Goal: Task Accomplishment & Management: Complete application form

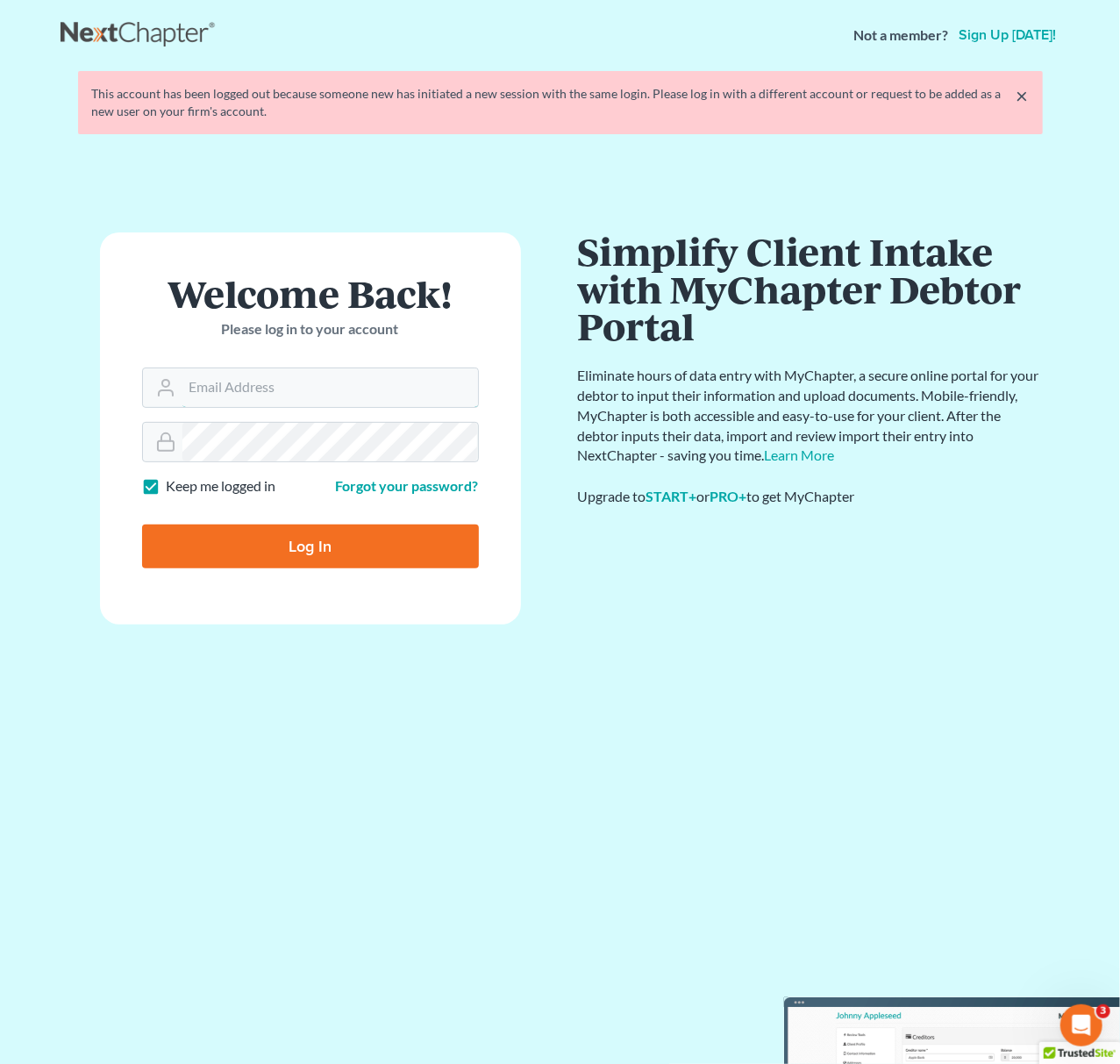
type input "[EMAIL_ADDRESS][DOMAIN_NAME]"
click at [233, 558] on input "Log In" at bounding box center [310, 546] width 337 height 44
type input "Thinking..."
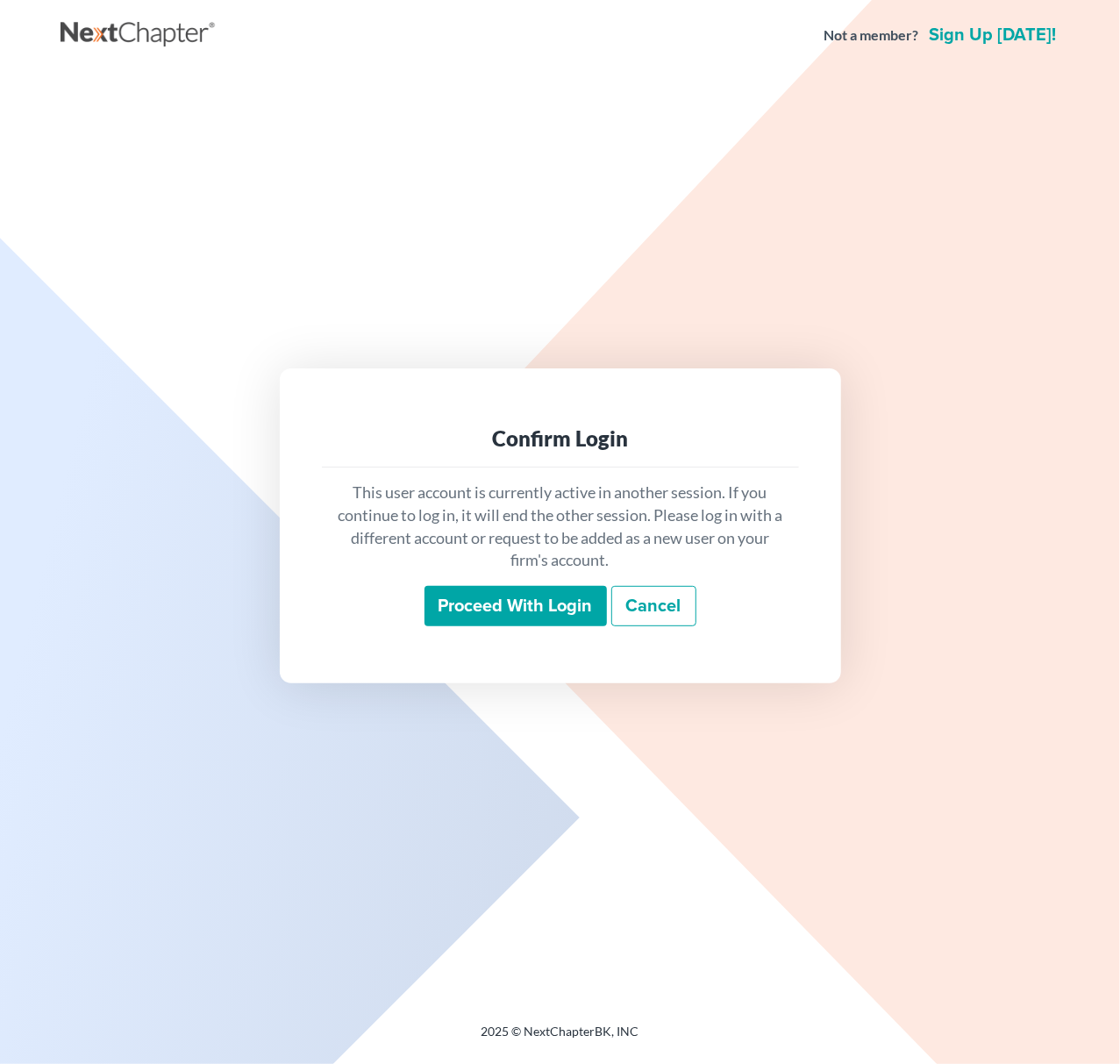
click at [542, 615] on input "Proceed with login" at bounding box center [515, 606] width 182 height 40
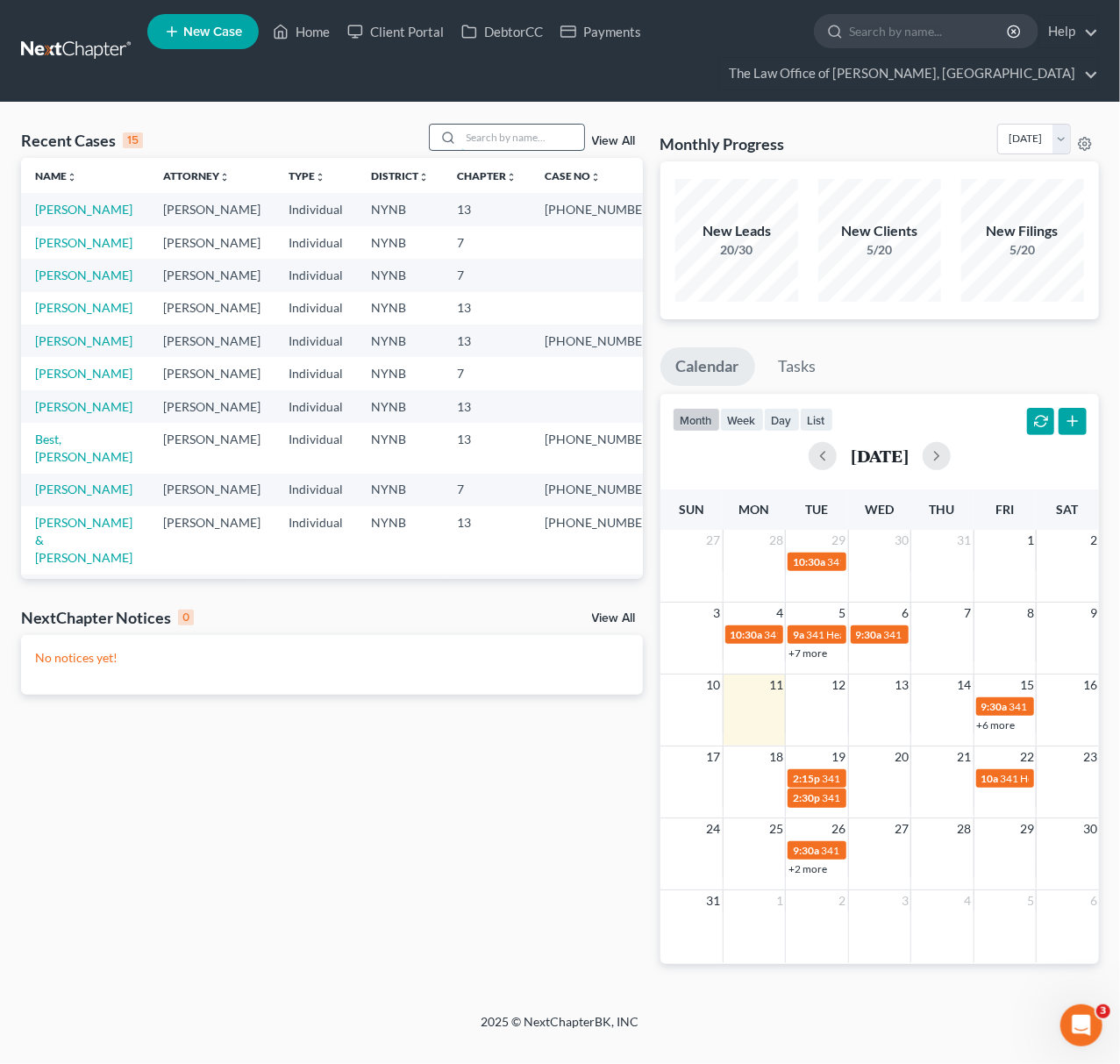
click at [471, 134] on input "search" at bounding box center [523, 137] width 123 height 26
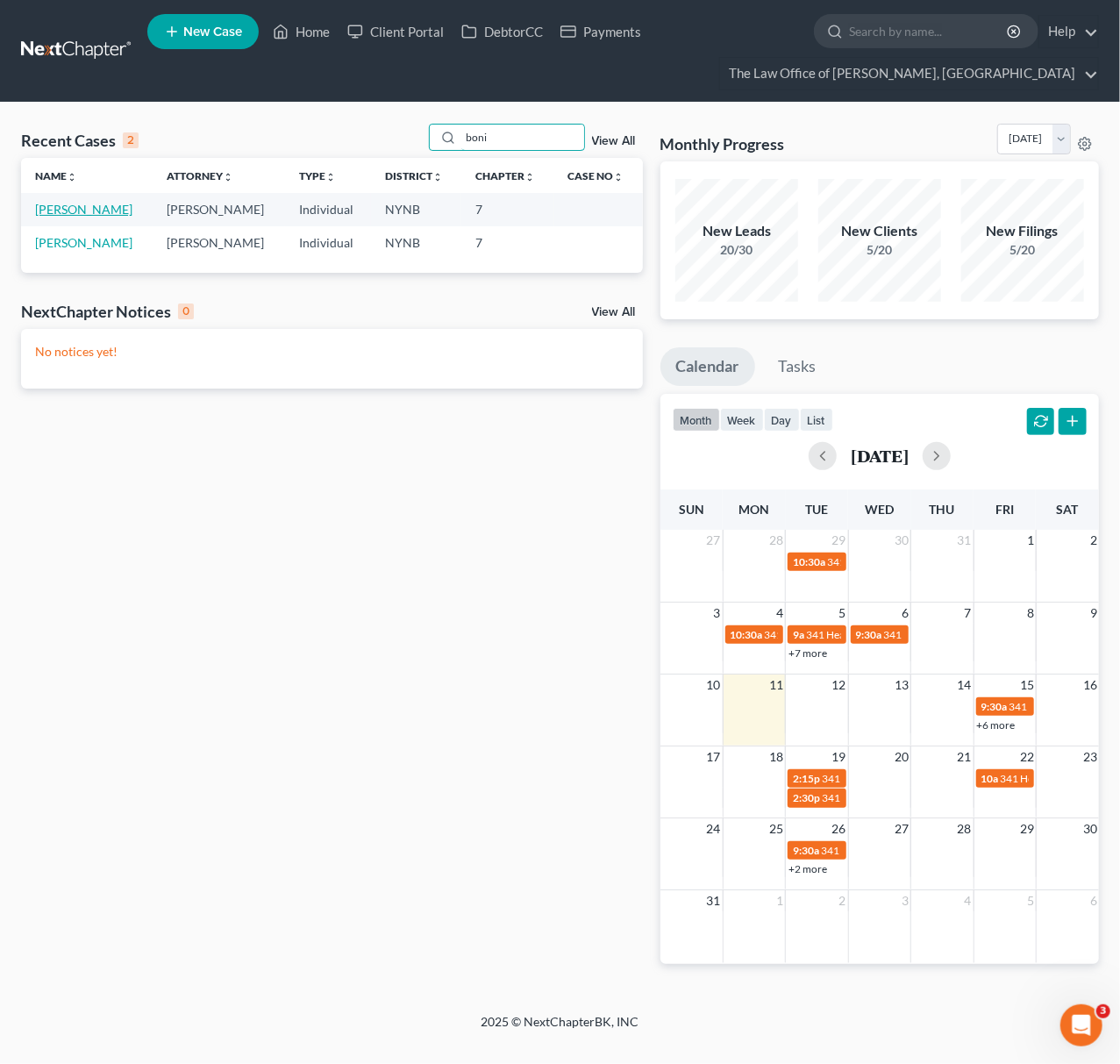
type input "boni"
click at [78, 212] on link "Boni, Susan" at bounding box center [84, 208] width 98 height 15
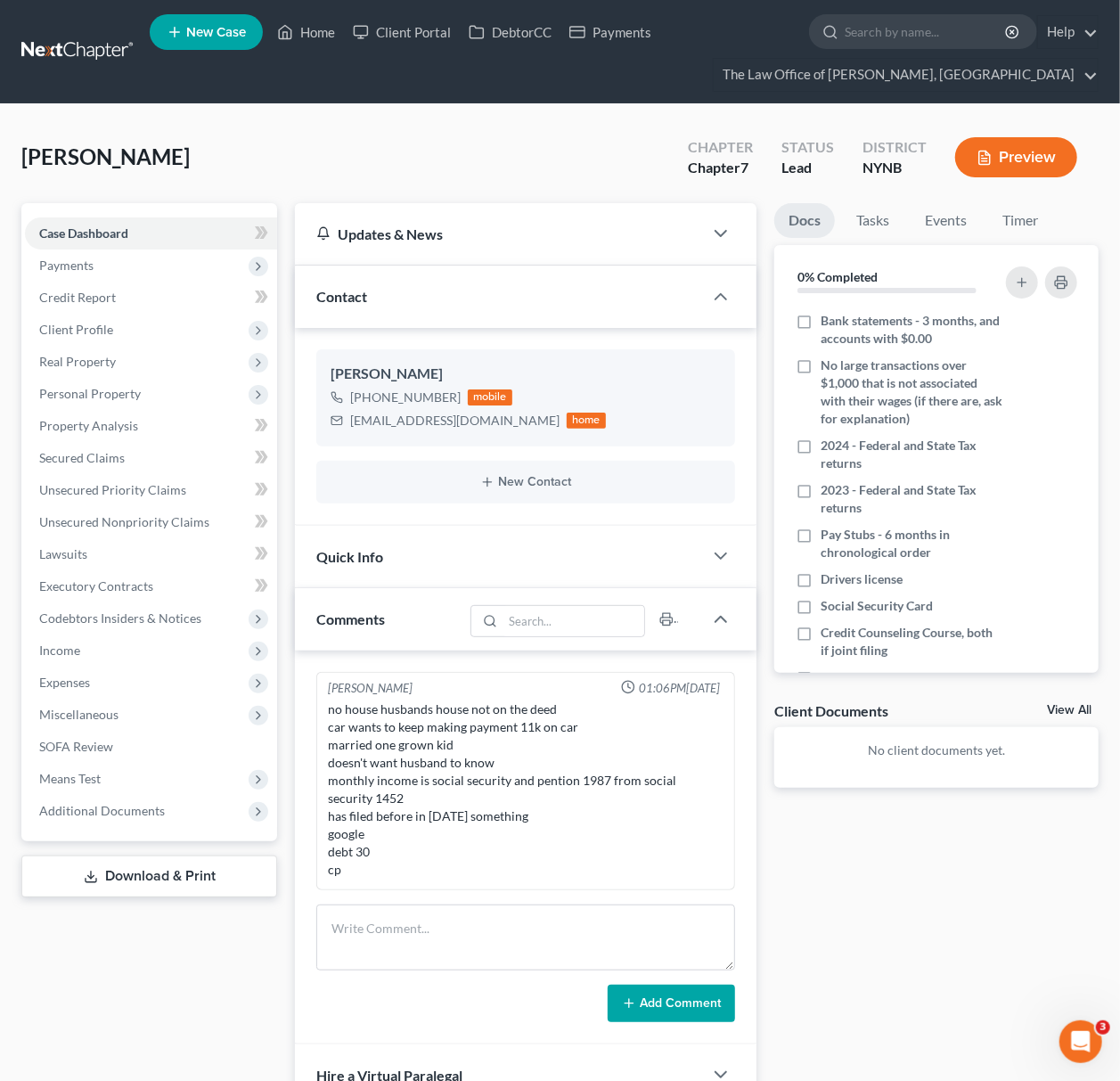
click at [1069, 707] on link "View All" at bounding box center [1069, 710] width 45 height 13
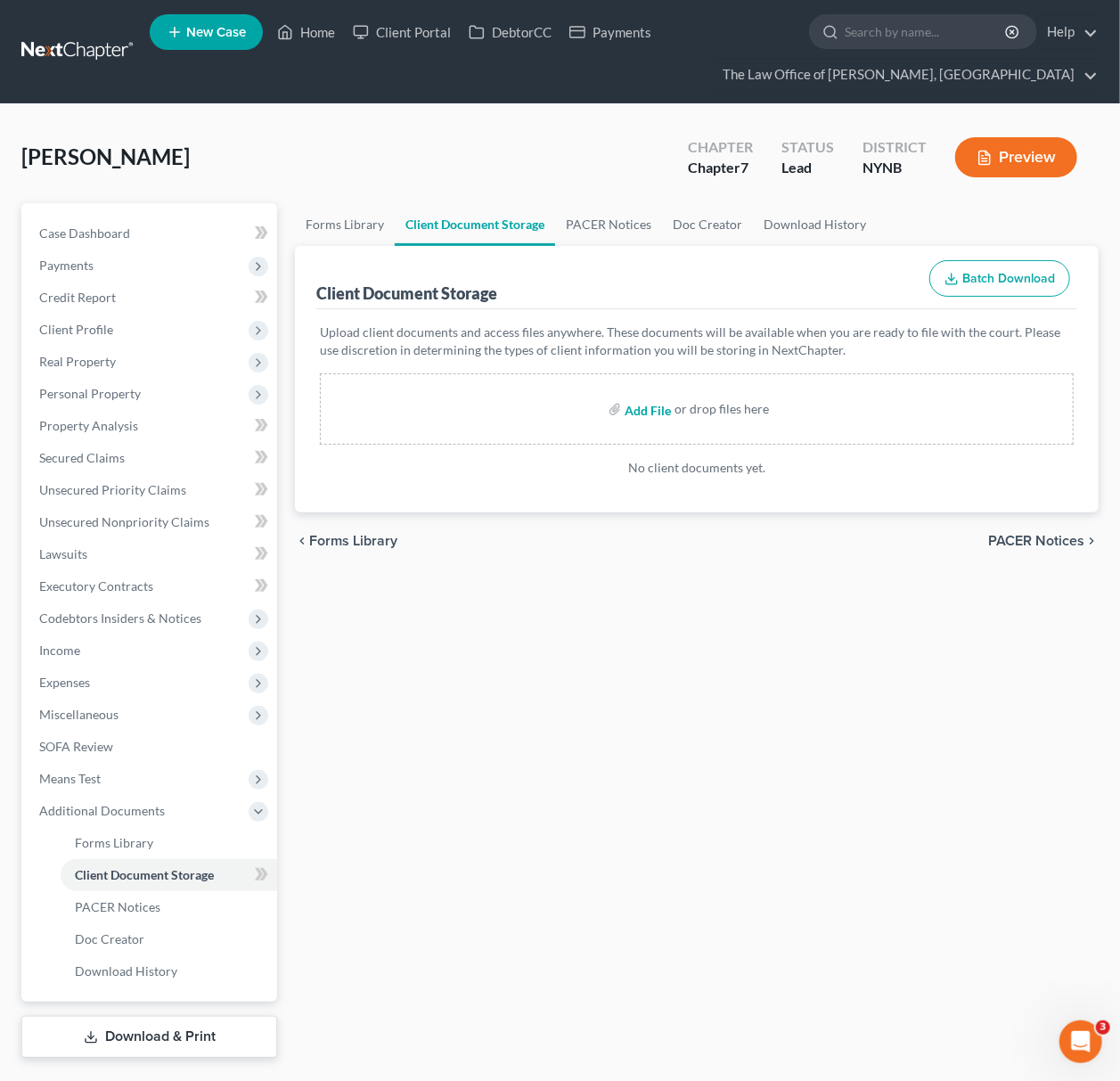
click at [646, 411] on input "file" at bounding box center [646, 409] width 43 height 32
type input "C:\fakepath\24 taxes.pdf"
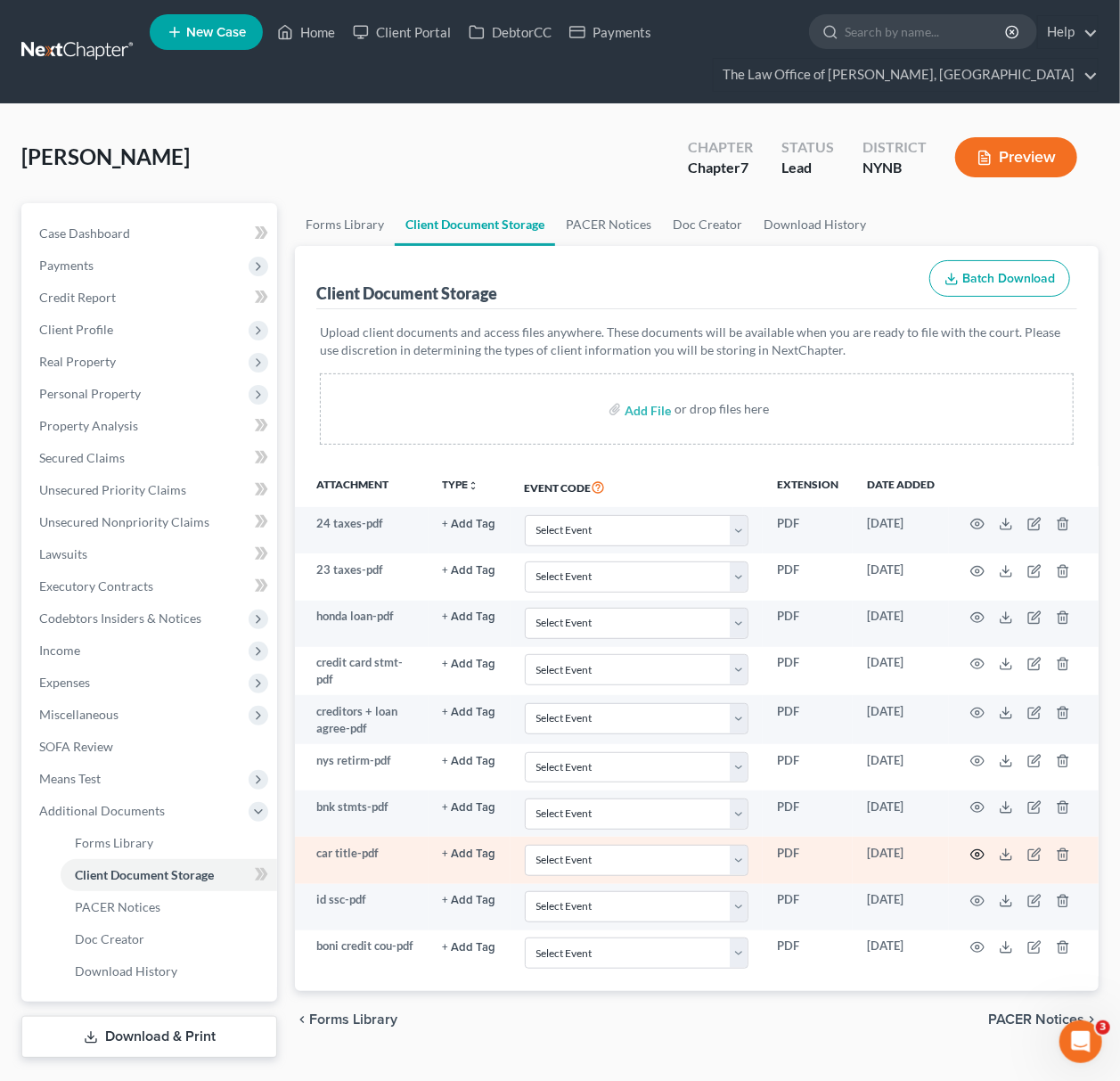
click at [973, 859] on icon "button" at bounding box center [977, 853] width 13 height 10
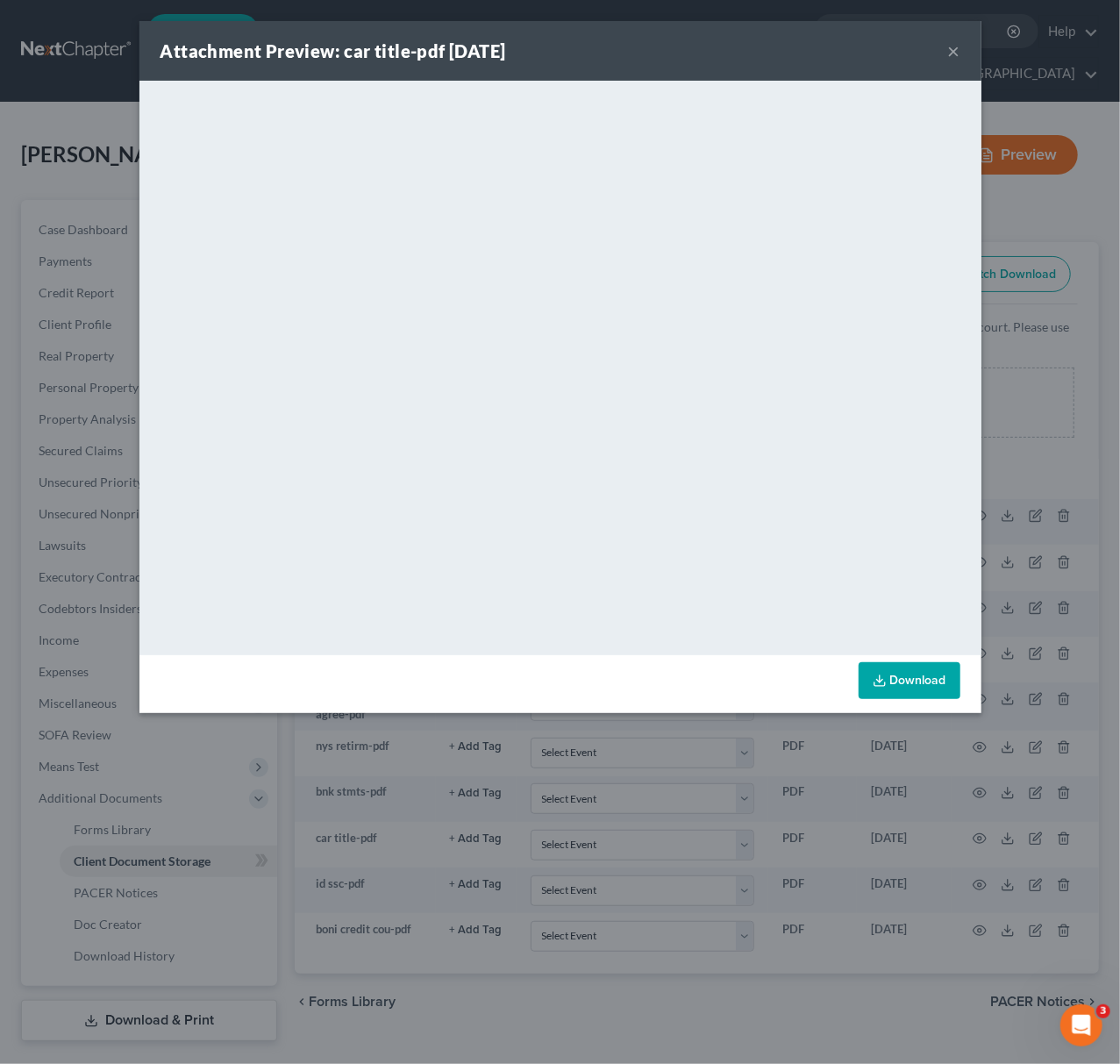
click at [1005, 435] on div "Attachment Preview: car title-pdf 08/11/2025 × <object ng-attr-data='https://ne…" at bounding box center [560, 532] width 1120 height 1064
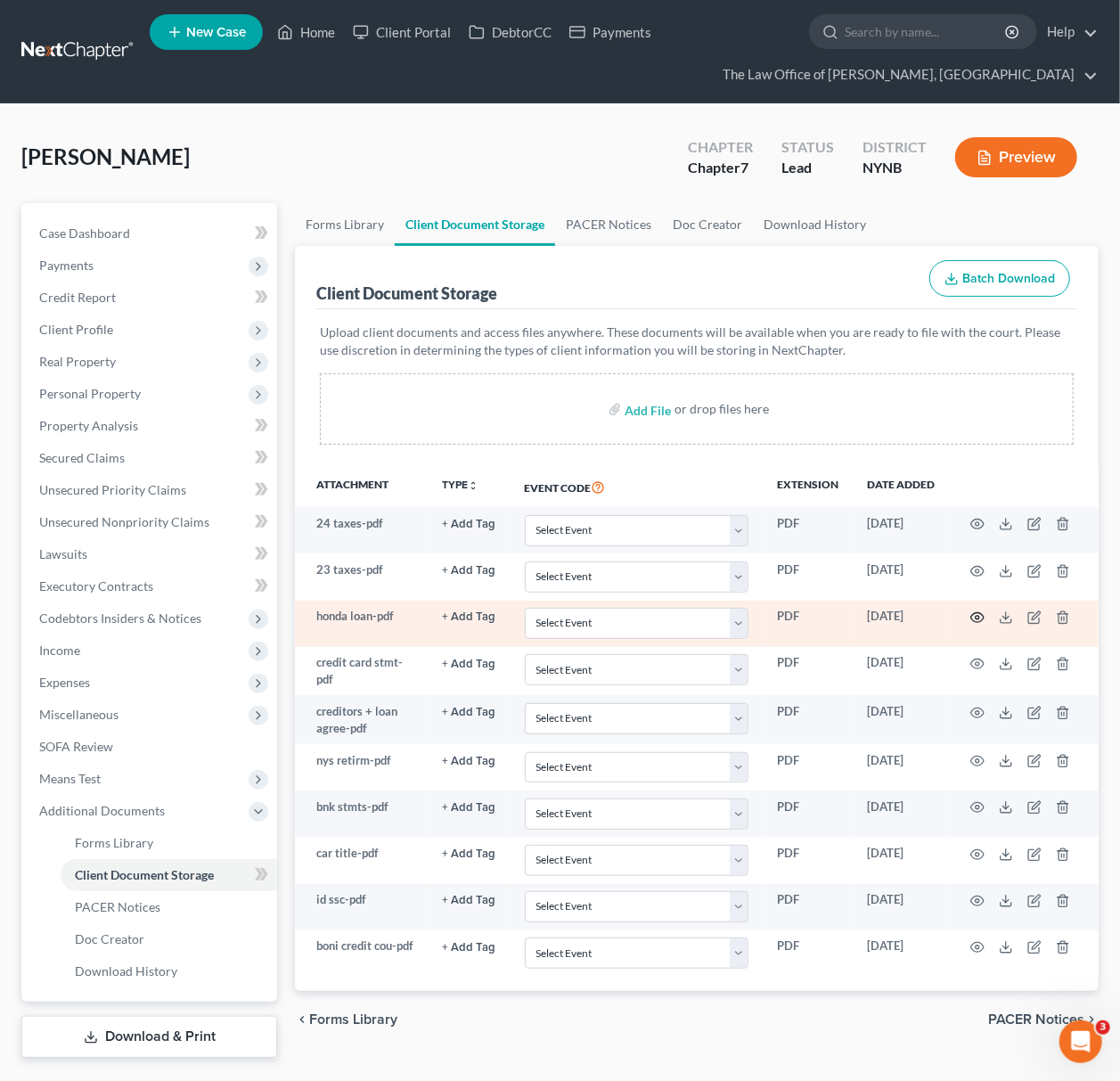
click at [978, 613] on icon "button" at bounding box center [977, 617] width 14 height 14
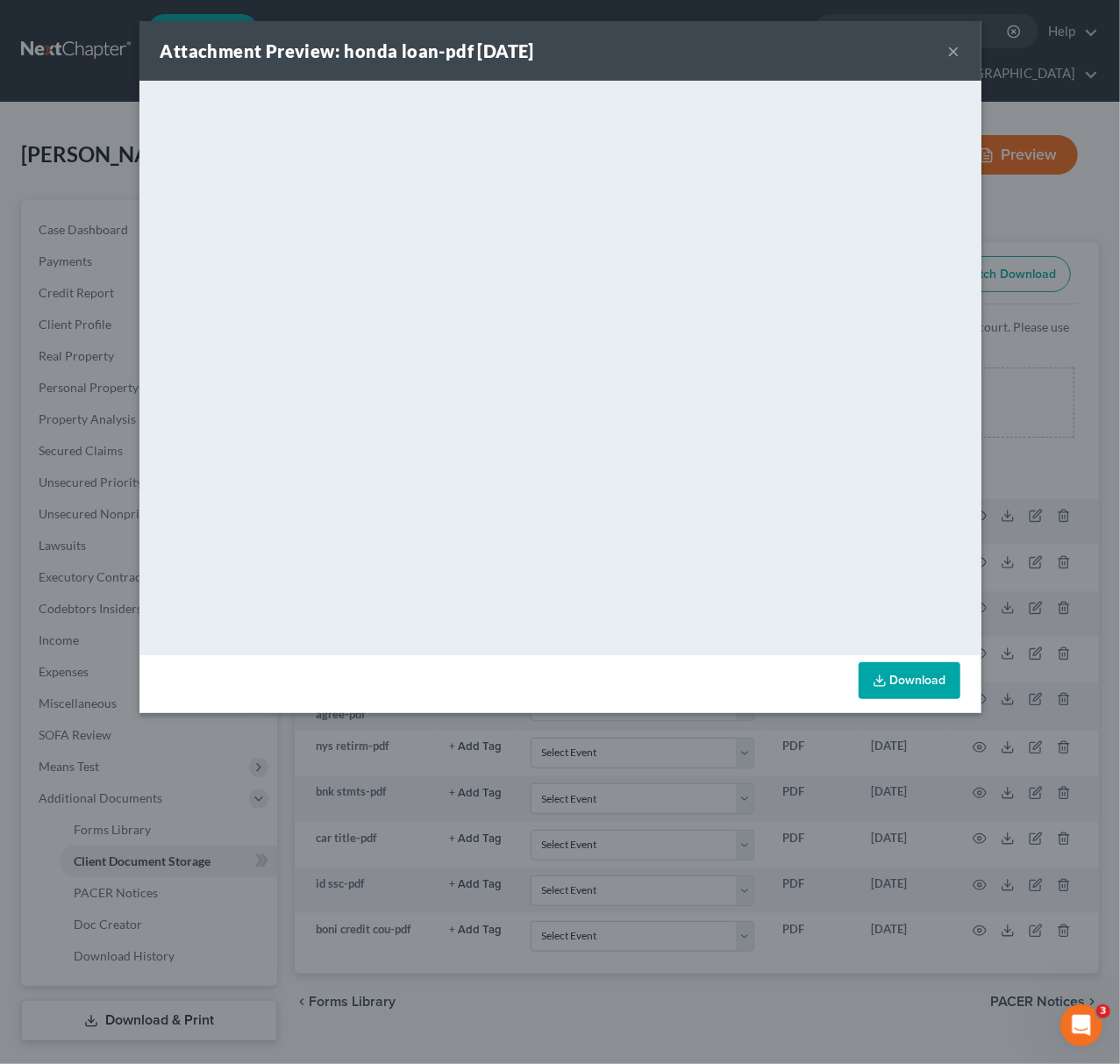
click at [107, 533] on div "Attachment Preview: honda loan-pdf 08/11/2025 × <object ng-attr-data='https://n…" at bounding box center [560, 532] width 1120 height 1064
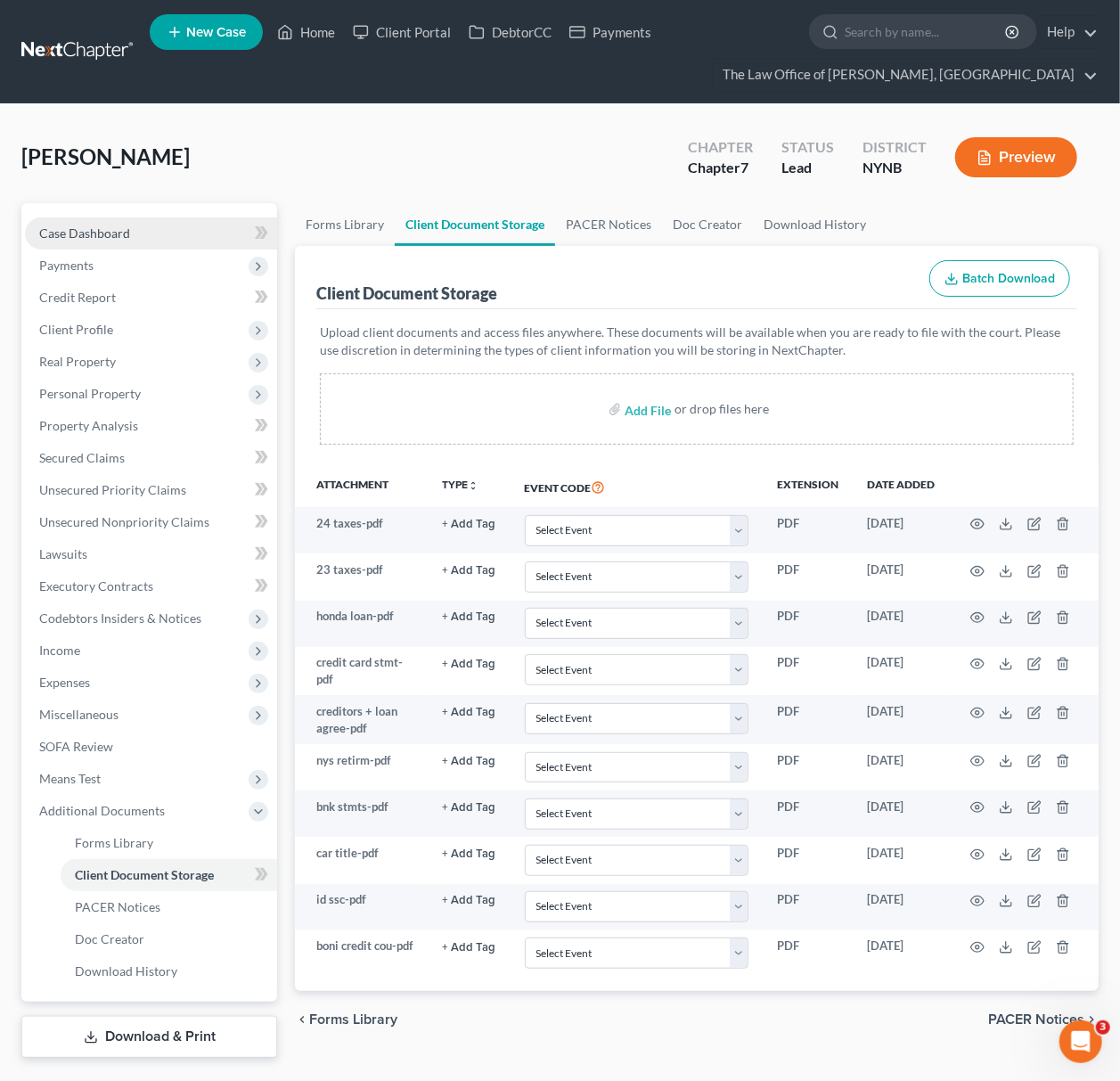
click at [136, 231] on link "Case Dashboard" at bounding box center [151, 233] width 252 height 32
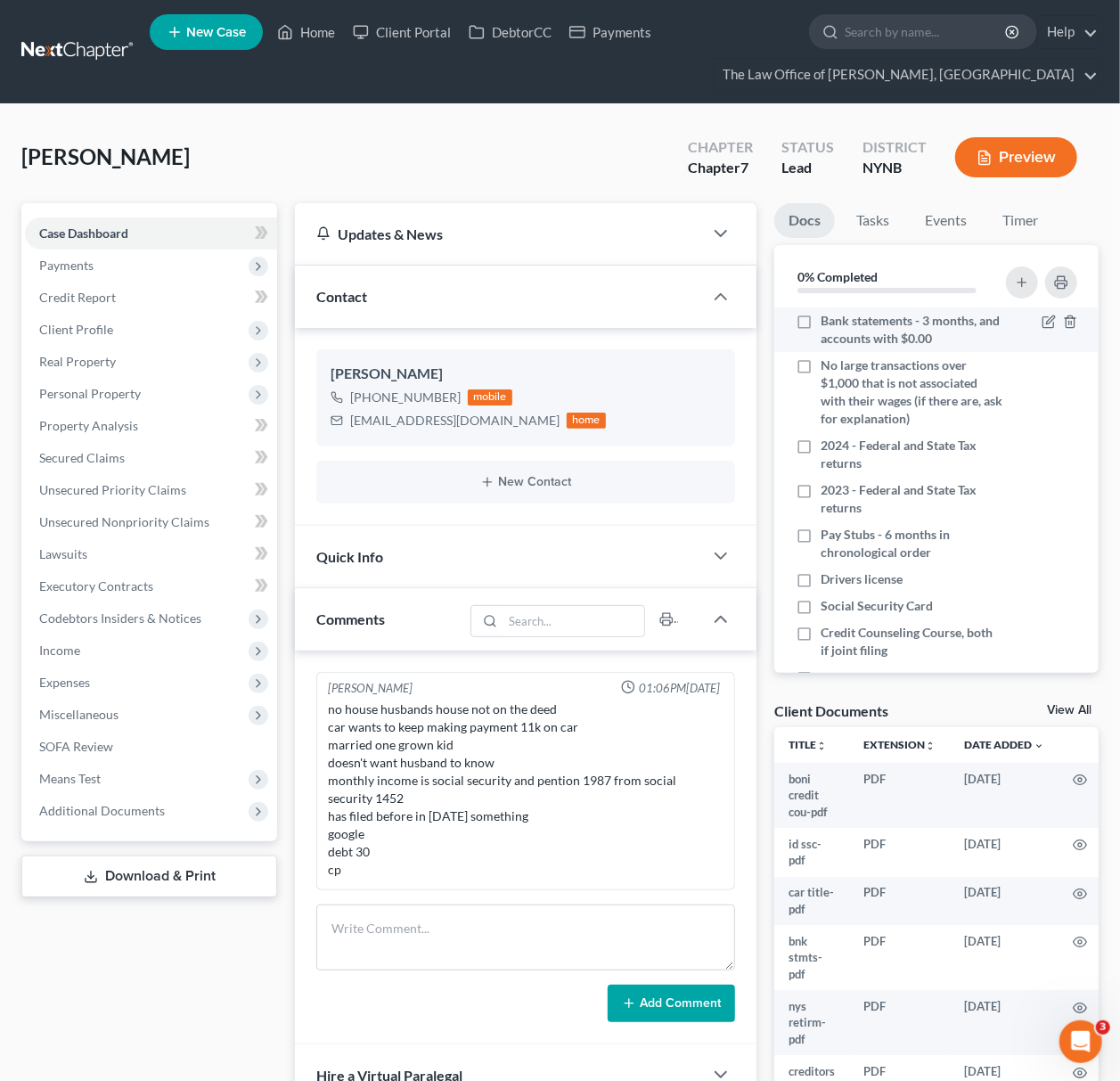
scroll to position [1823, 0]
click at [821, 324] on label "Bank statements - 3 months, and accounts with $0.00" at bounding box center [911, 330] width 181 height 36
click at [828, 323] on input "Bank statements - 3 months, and accounts with $0.00" at bounding box center [833, 317] width 12 height 12
checkbox input "true"
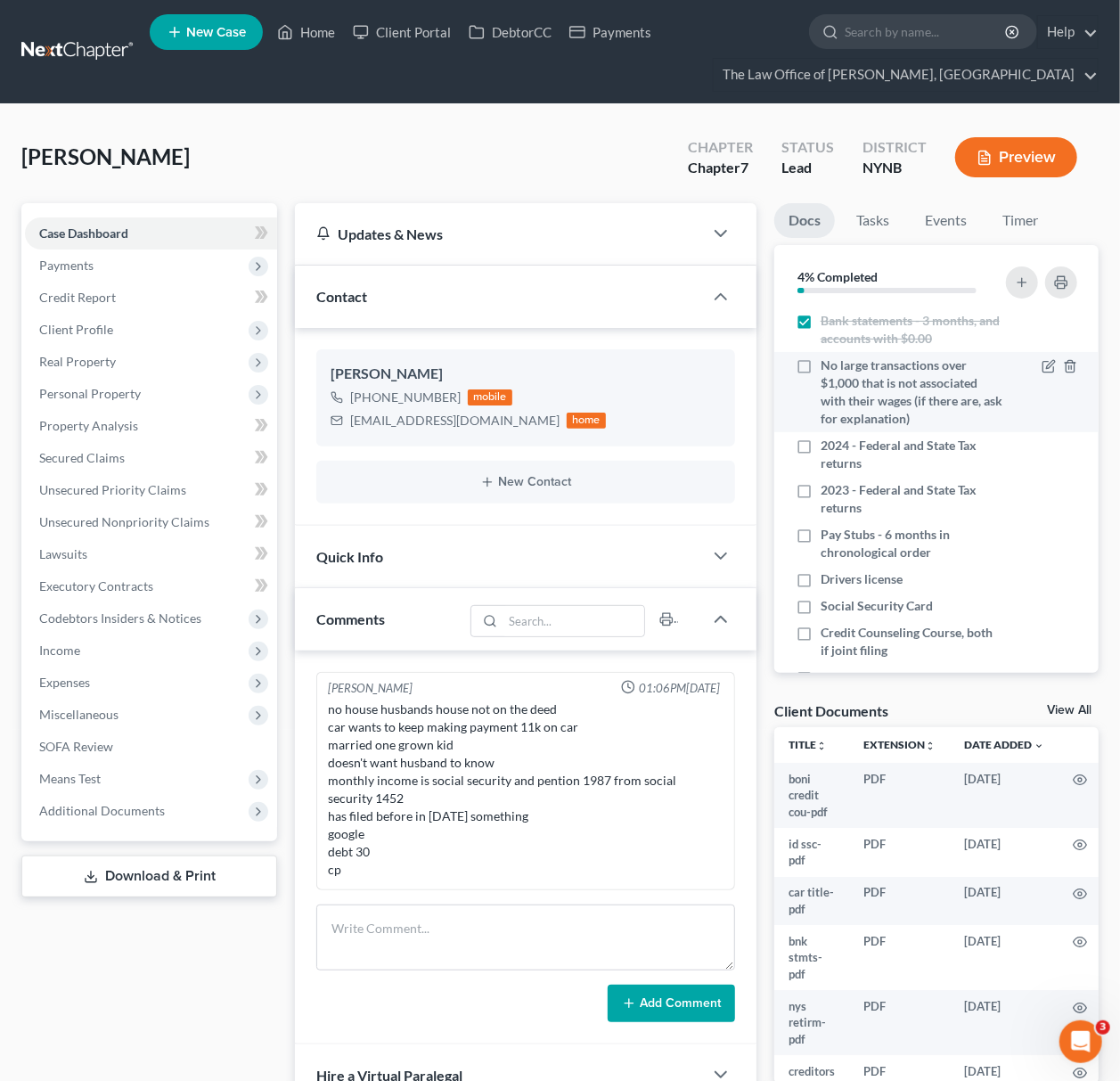
click at [821, 362] on label "No large transactions over $1,000 that is not associated with their wages (if t…" at bounding box center [911, 392] width 181 height 71
click at [828, 362] on input "No large transactions over $1,000 that is not associated with their wages (if t…" at bounding box center [833, 362] width 12 height 12
checkbox input "true"
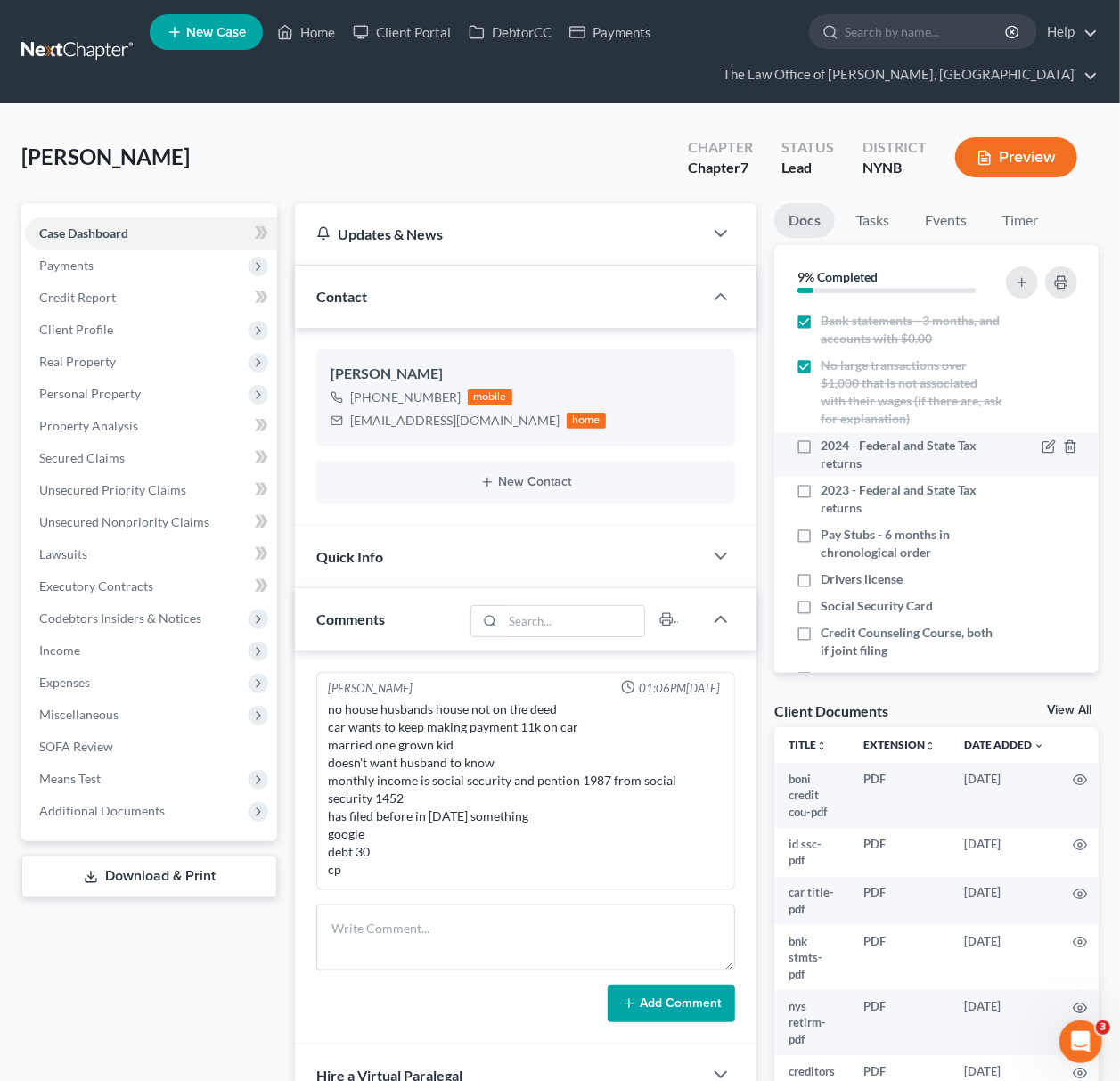
click at [821, 443] on label "2024 - Federal and State Tax returns" at bounding box center [911, 455] width 181 height 36
click at [828, 443] on input "2024 - Federal and State Tax returns" at bounding box center [833, 442] width 12 height 12
checkbox input "true"
click at [821, 496] on label "2023 - Federal and State Tax returns" at bounding box center [911, 499] width 181 height 36
click at [828, 493] on input "2023 - Federal and State Tax returns" at bounding box center [833, 487] width 12 height 12
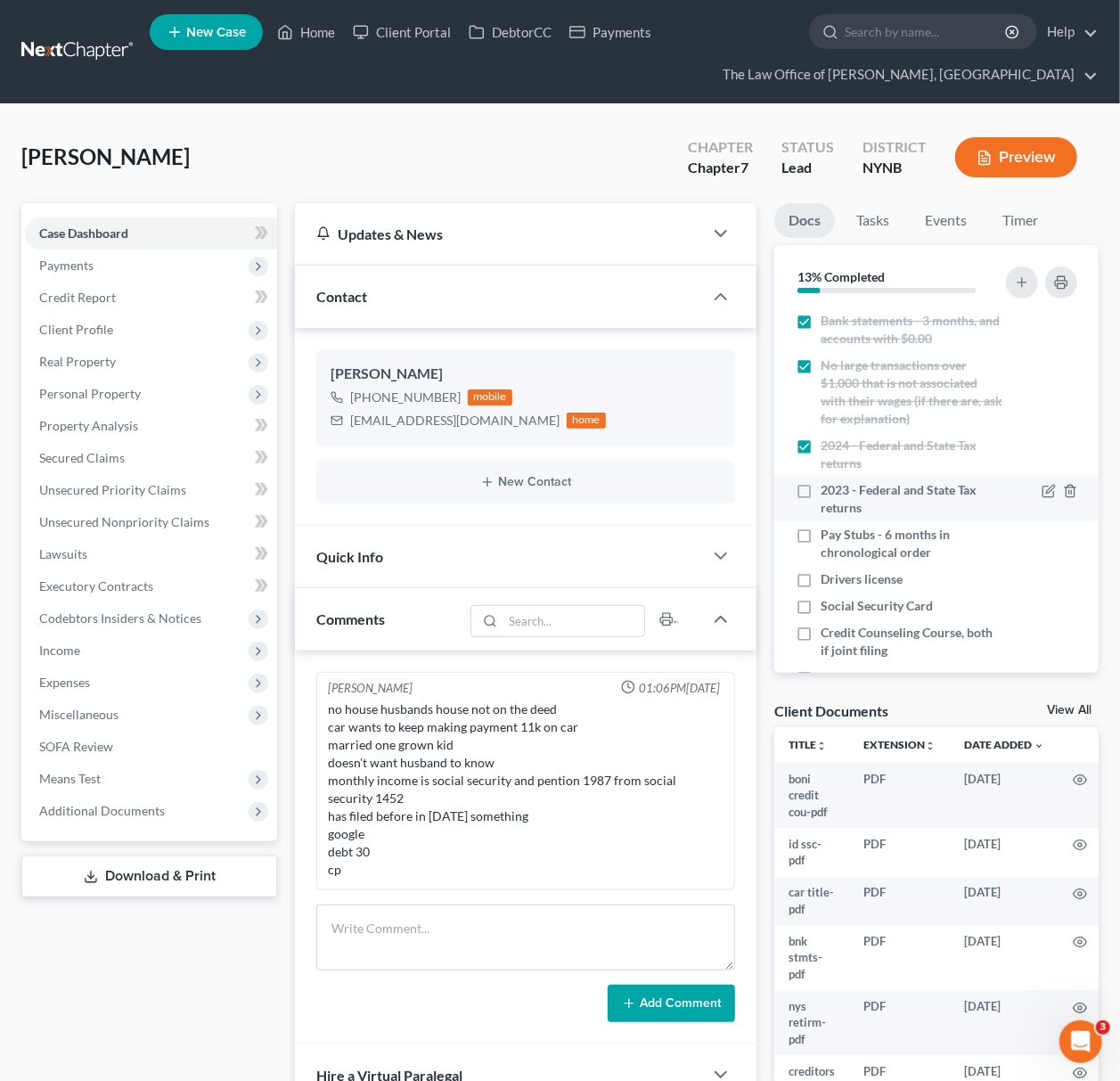
checkbox input "true"
click at [821, 585] on label "Drivers license" at bounding box center [862, 579] width 82 height 18
click at [828, 582] on input "Drivers license" at bounding box center [833, 575] width 12 height 12
checkbox input "true"
click at [821, 611] on label "Social Security Card" at bounding box center [877, 606] width 113 height 18
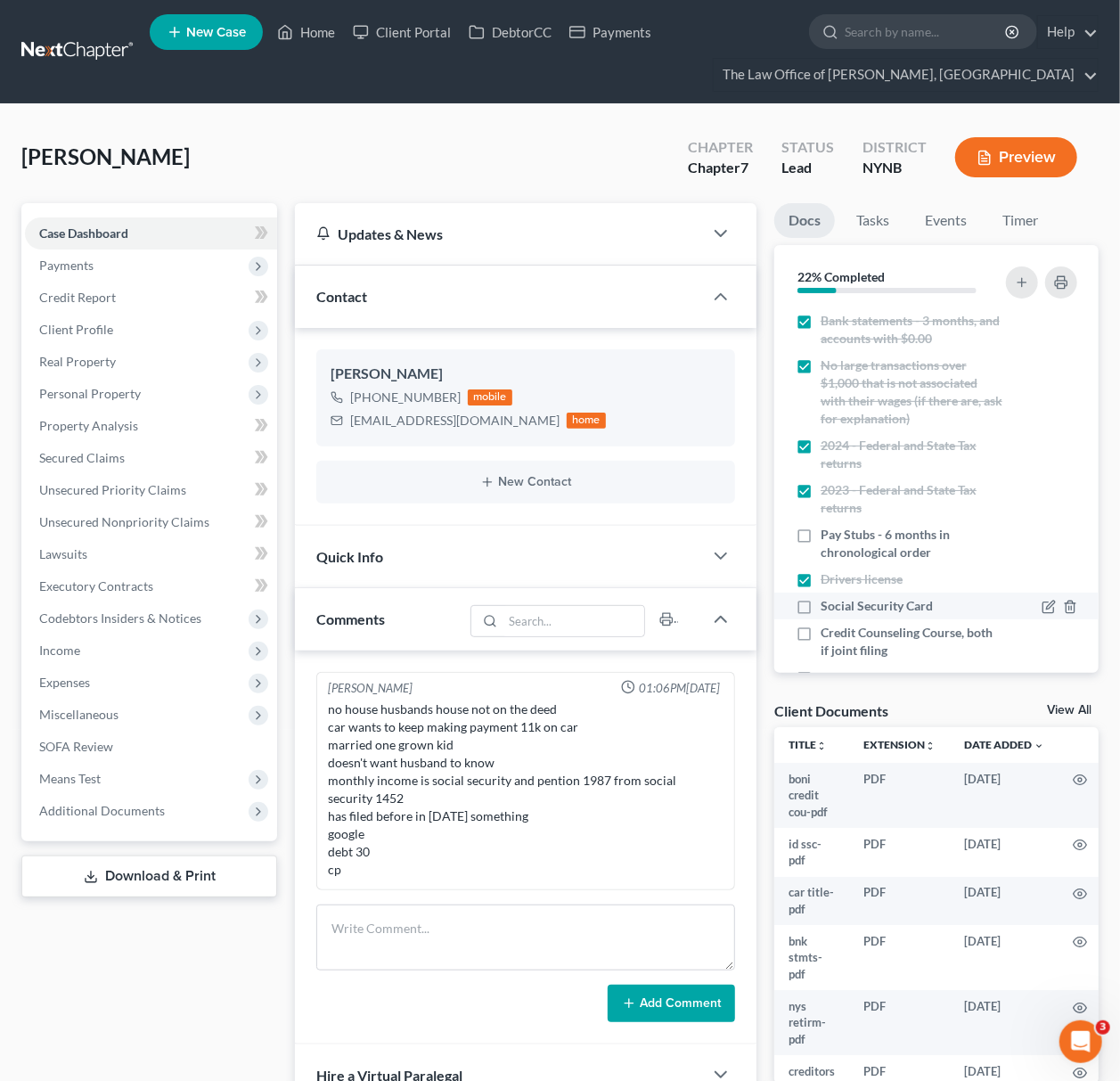
click at [828, 608] on input "Social Security Card" at bounding box center [833, 602] width 12 height 12
checkbox input "true"
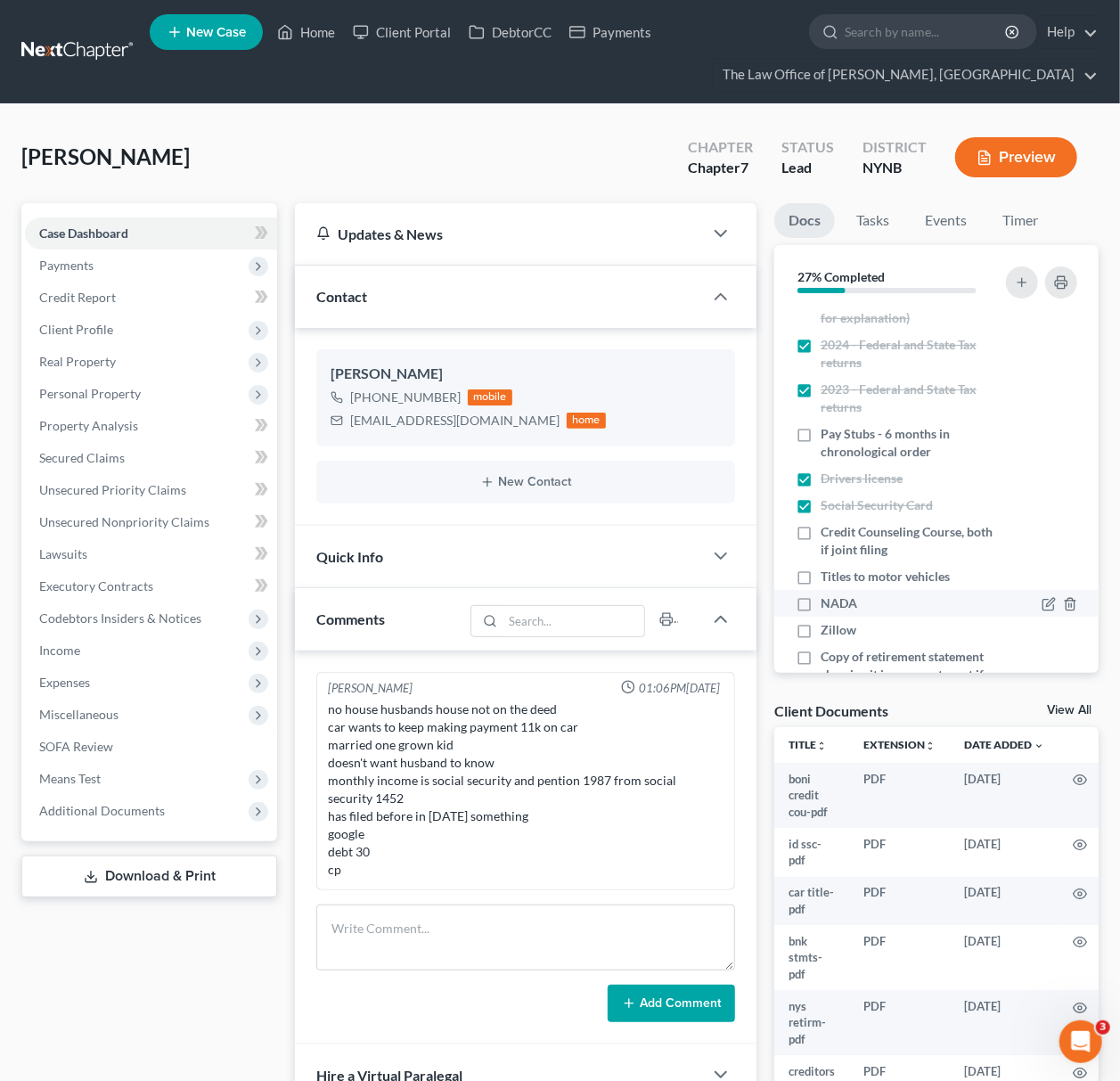
scroll to position [237, 0]
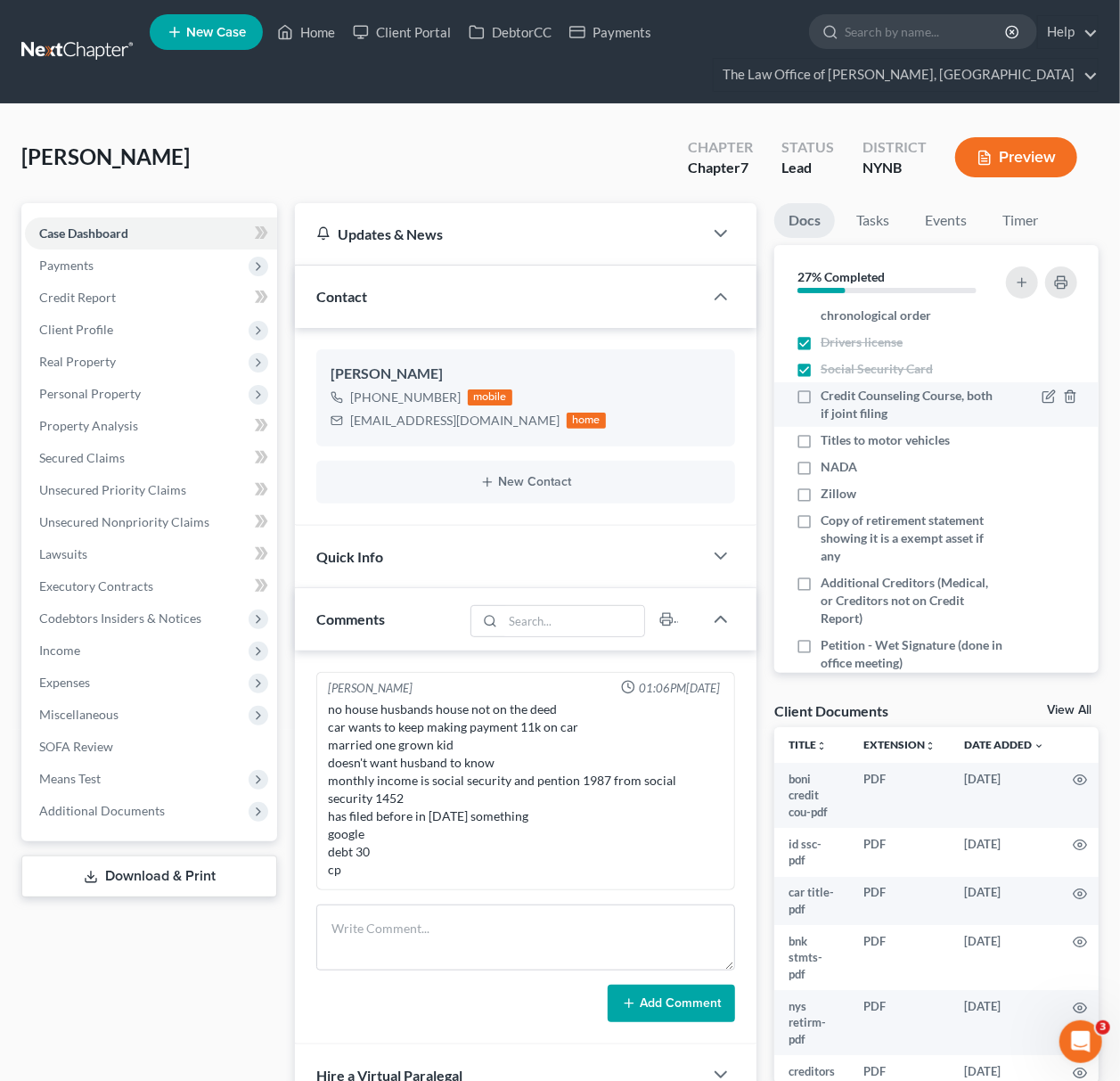
click at [821, 399] on label "Credit Counseling Course, both if joint filing" at bounding box center [911, 405] width 181 height 36
click at [828, 398] on input "Credit Counseling Course, both if joint filing" at bounding box center [833, 392] width 12 height 12
checkbox input "true"
click at [821, 444] on label "Titles to motor vehicles" at bounding box center [885, 440] width 130 height 18
click at [828, 443] on input "Titles to motor vehicles" at bounding box center [833, 437] width 12 height 12
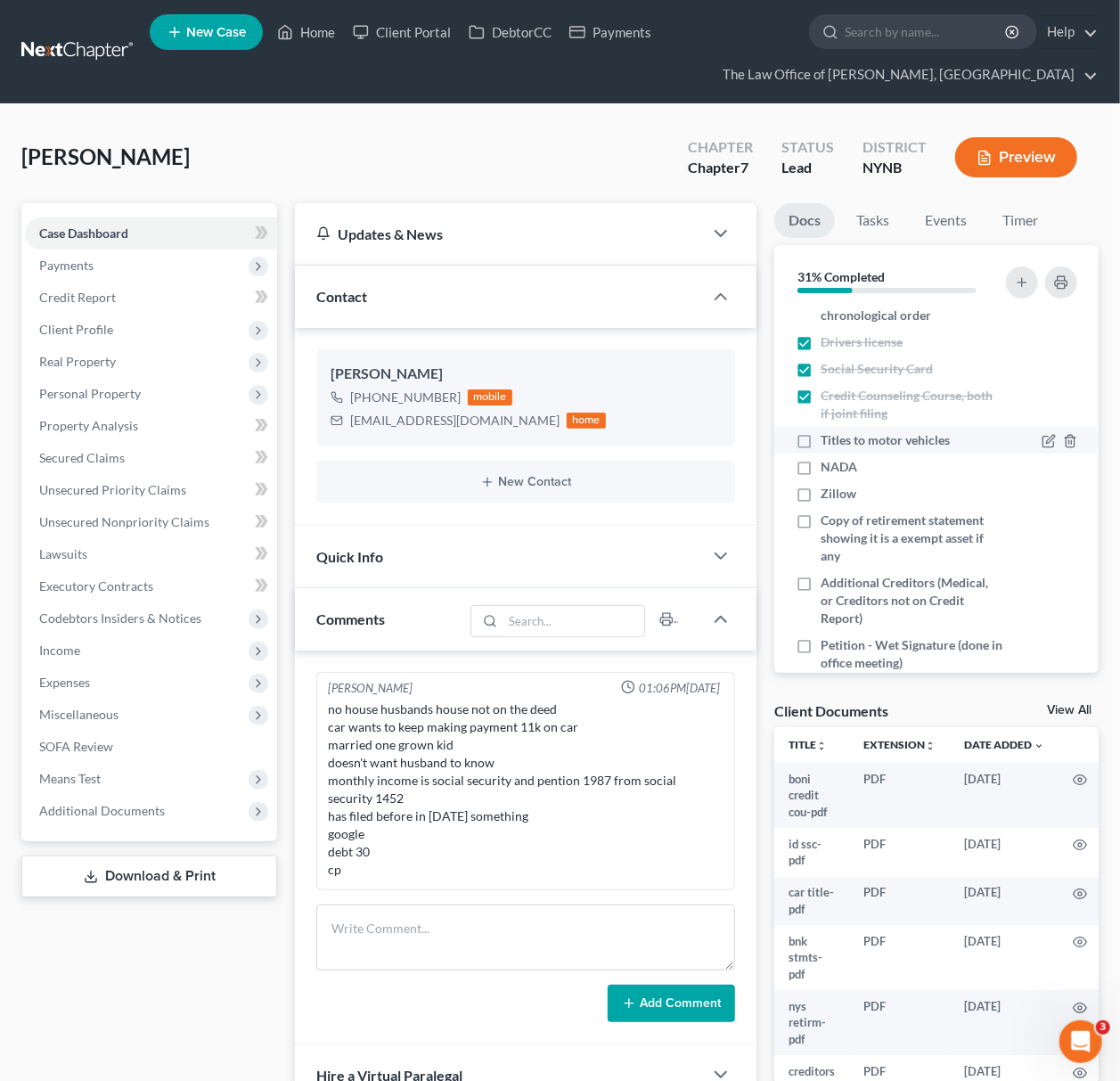
checkbox input "true"
click at [98, 369] on span "Real Property" at bounding box center [151, 362] width 252 height 32
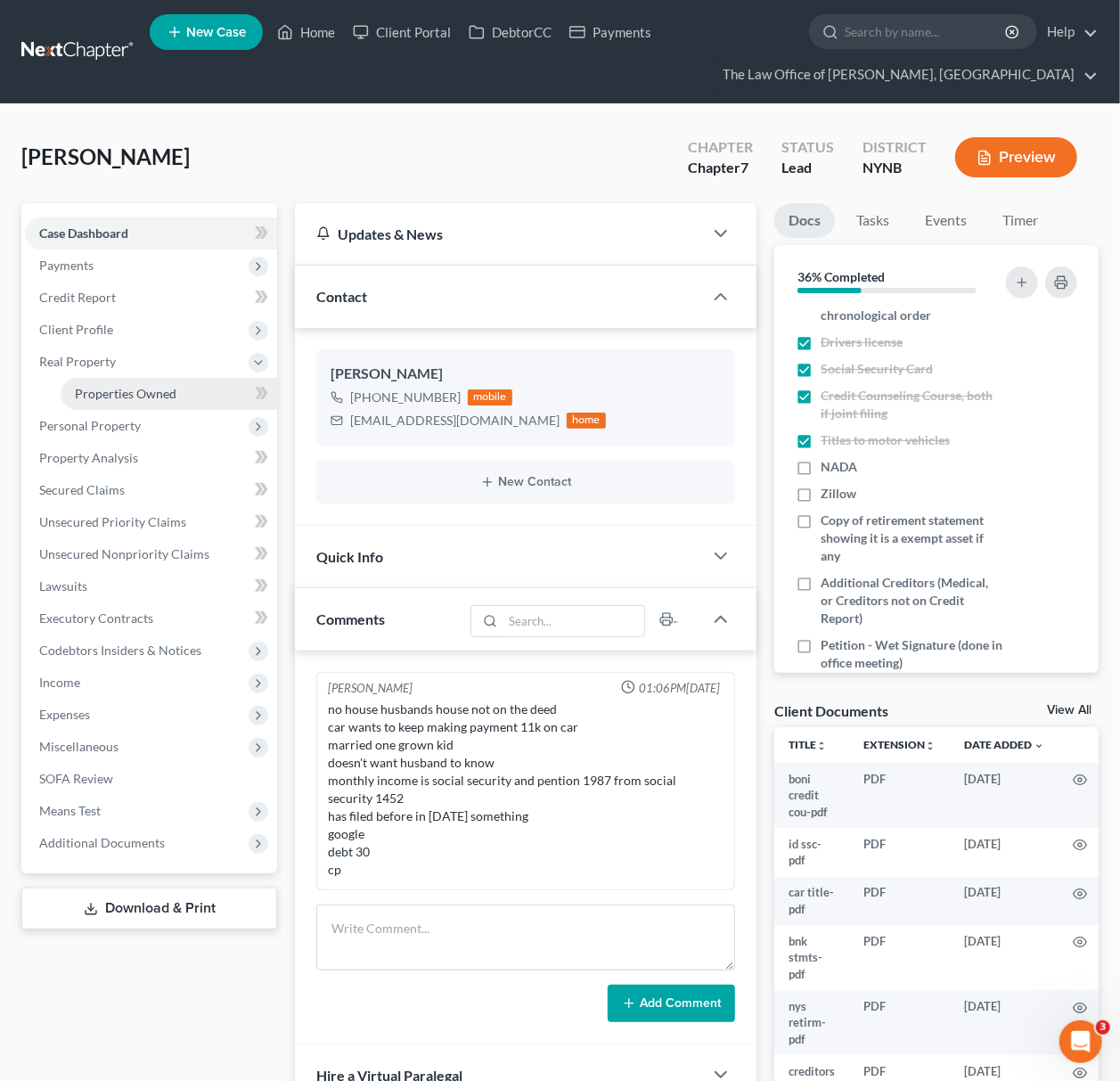
click at [130, 407] on link "Properties Owned" at bounding box center [169, 394] width 216 height 32
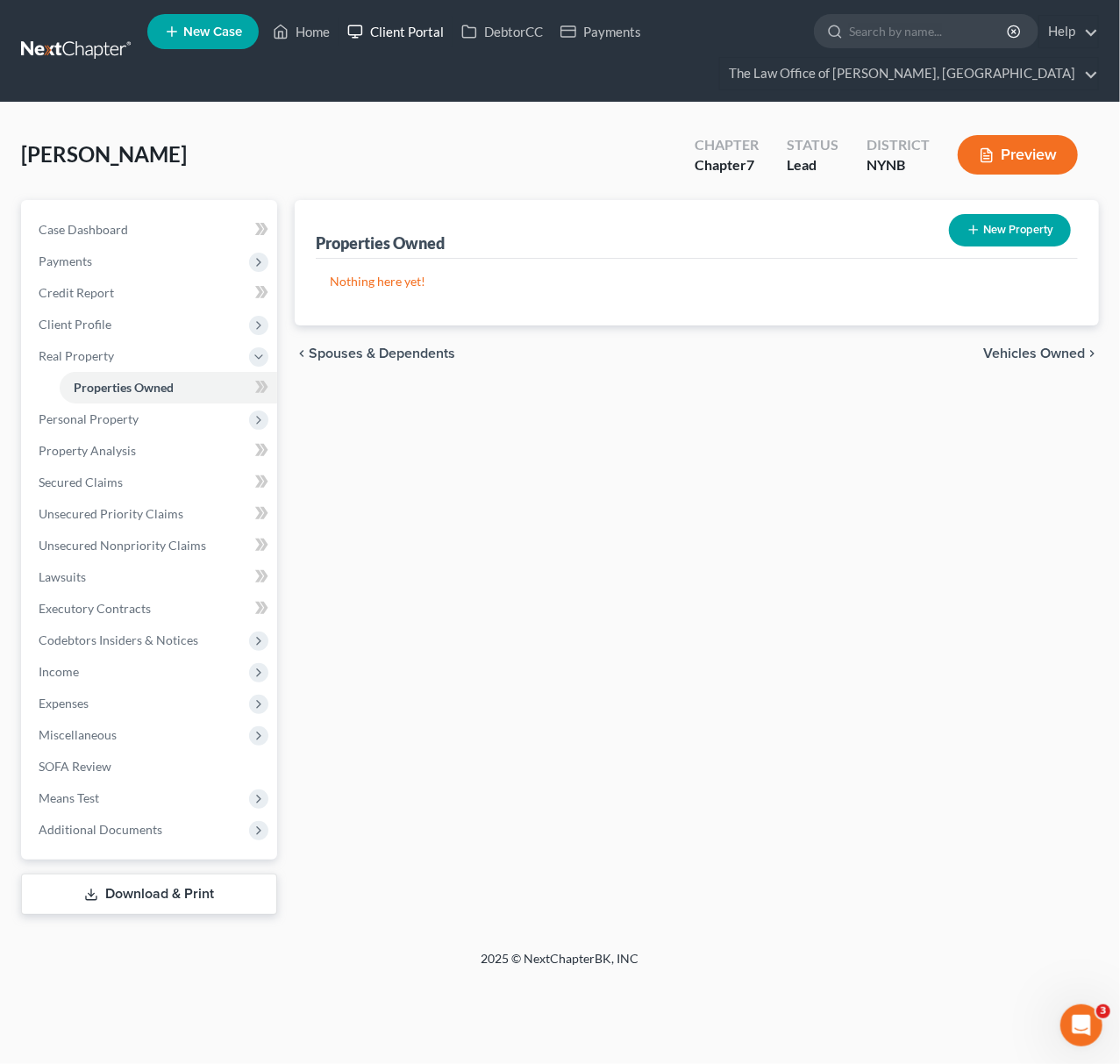
click at [393, 30] on link "Client Portal" at bounding box center [396, 32] width 114 height 32
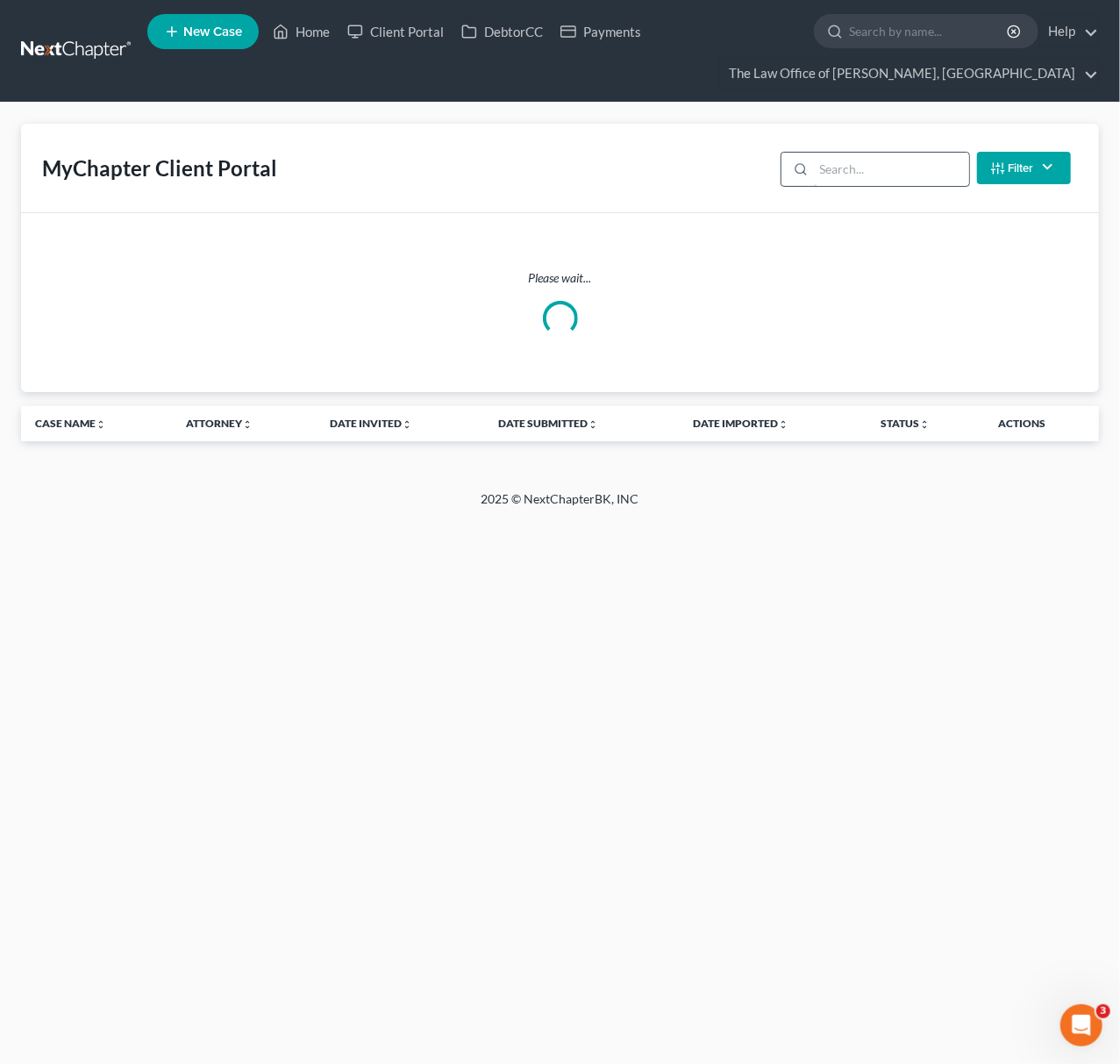
click at [861, 186] on input "search" at bounding box center [891, 170] width 156 height 33
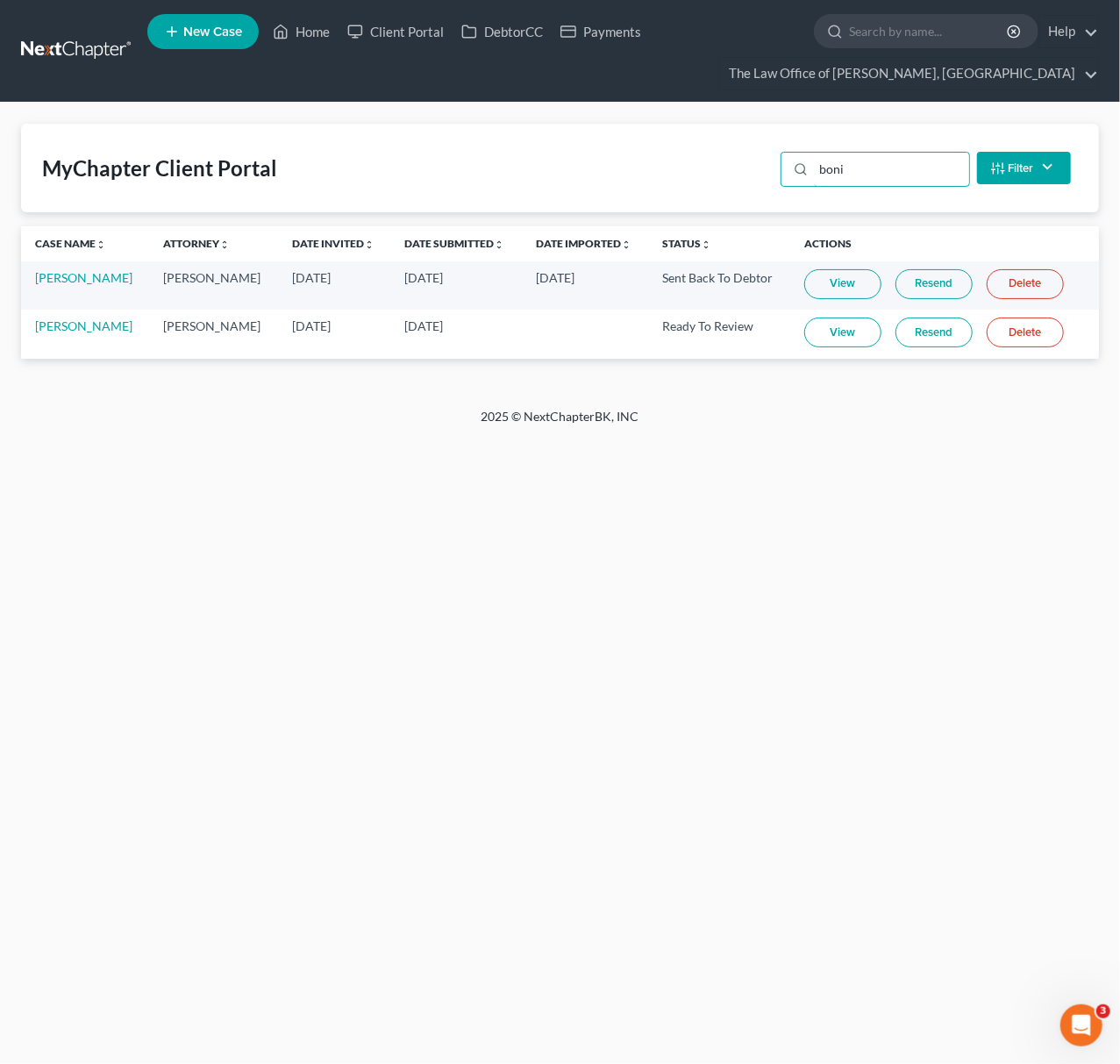
type input "boni"
click at [811, 330] on link "View" at bounding box center [843, 332] width 77 height 30
click at [76, 324] on link "Susan Boni" at bounding box center [84, 325] width 98 height 15
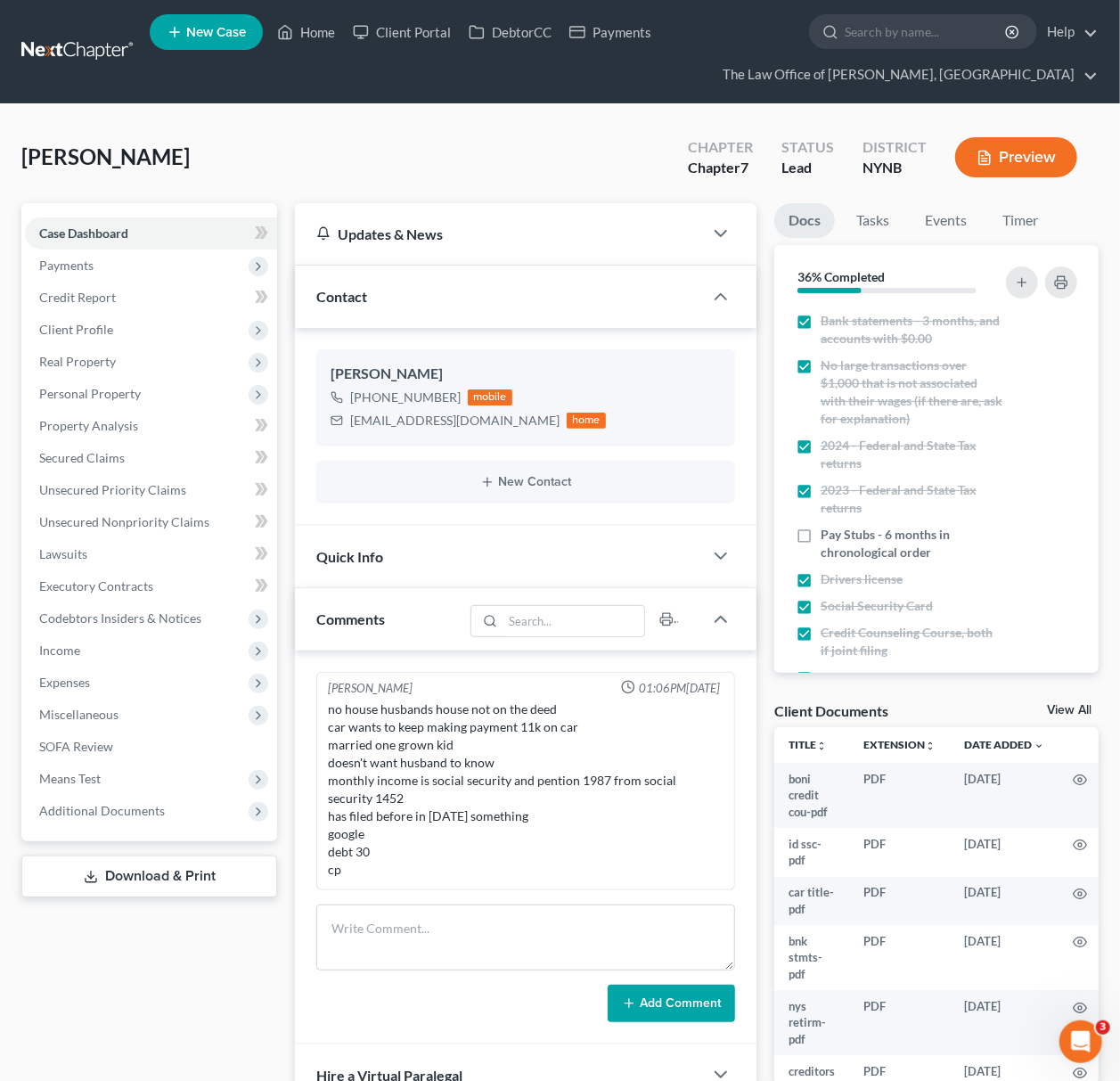
scroll to position [1823, 0]
click at [104, 361] on span "Real Property" at bounding box center [78, 361] width 77 height 15
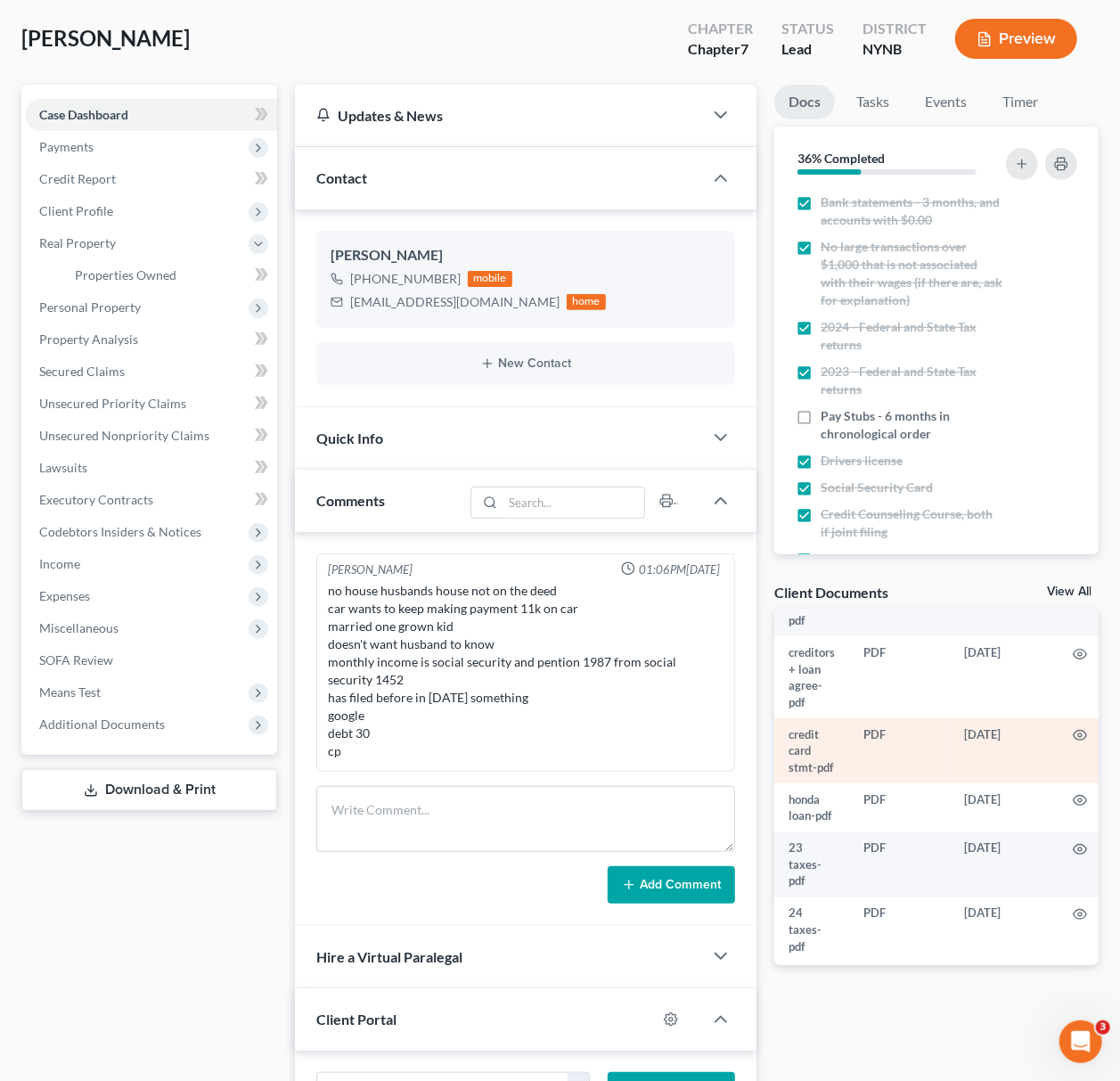
scroll to position [329, 0]
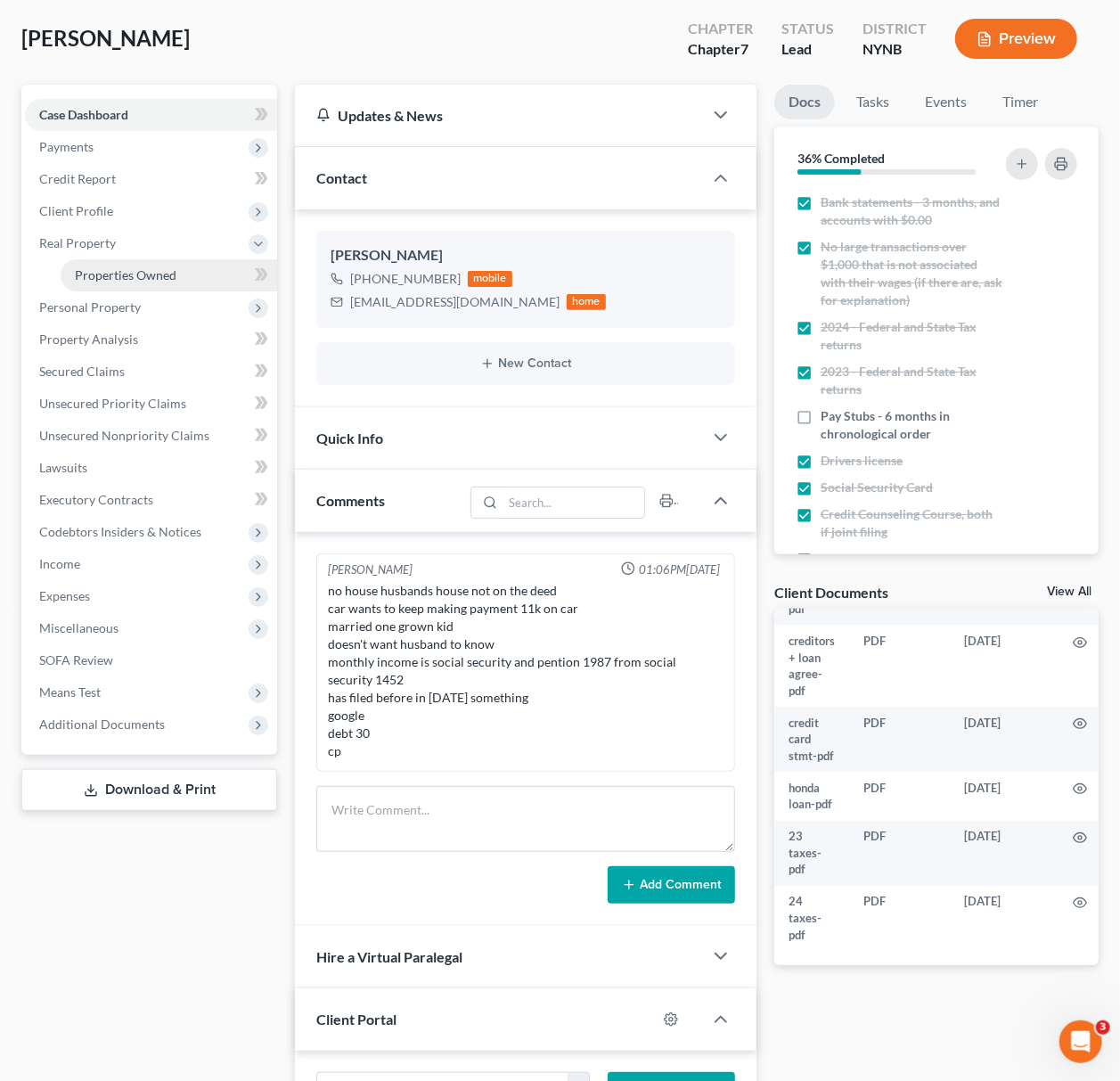
click at [130, 279] on span "Properties Owned" at bounding box center [126, 274] width 102 height 15
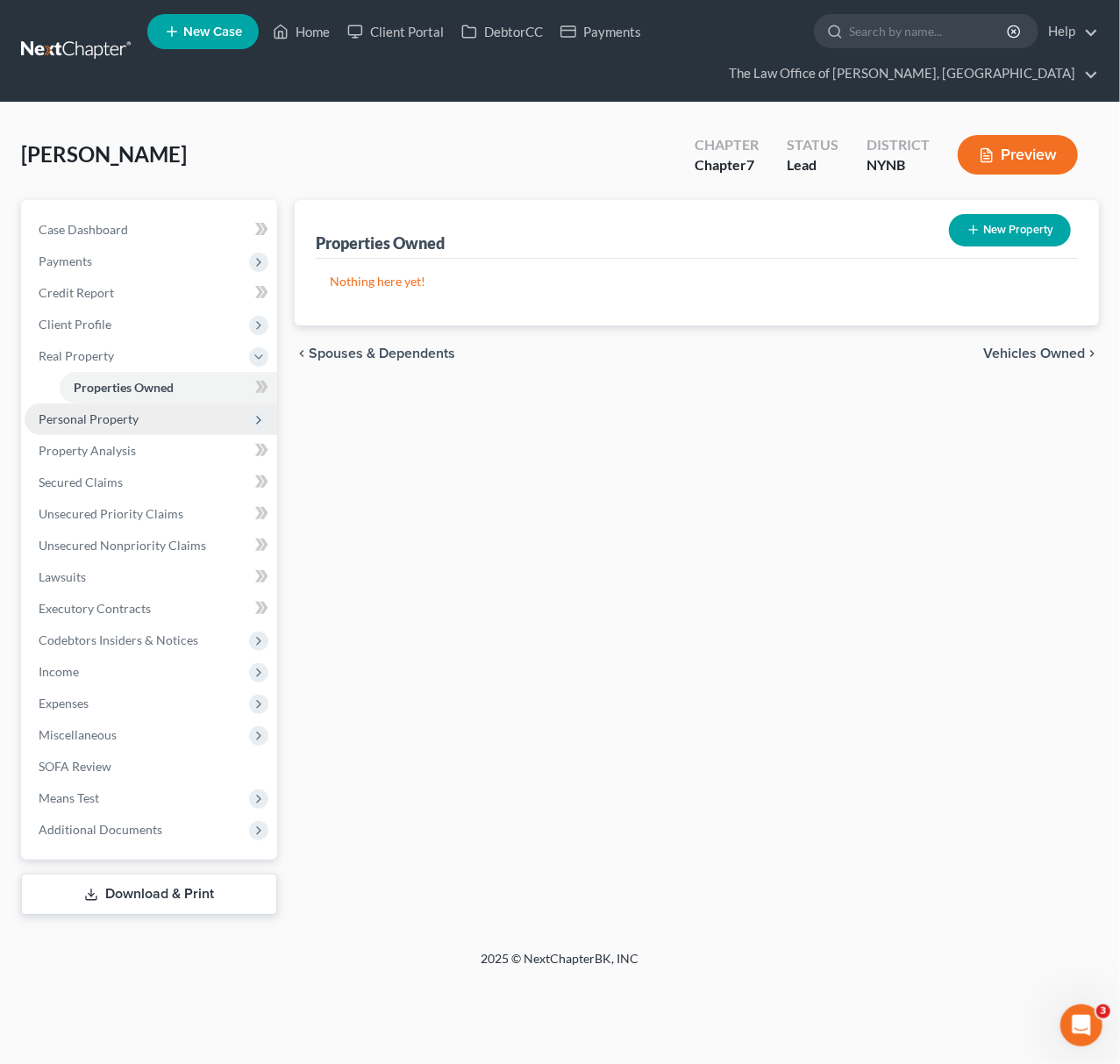
click at [116, 423] on span "Personal Property" at bounding box center [89, 419] width 100 height 15
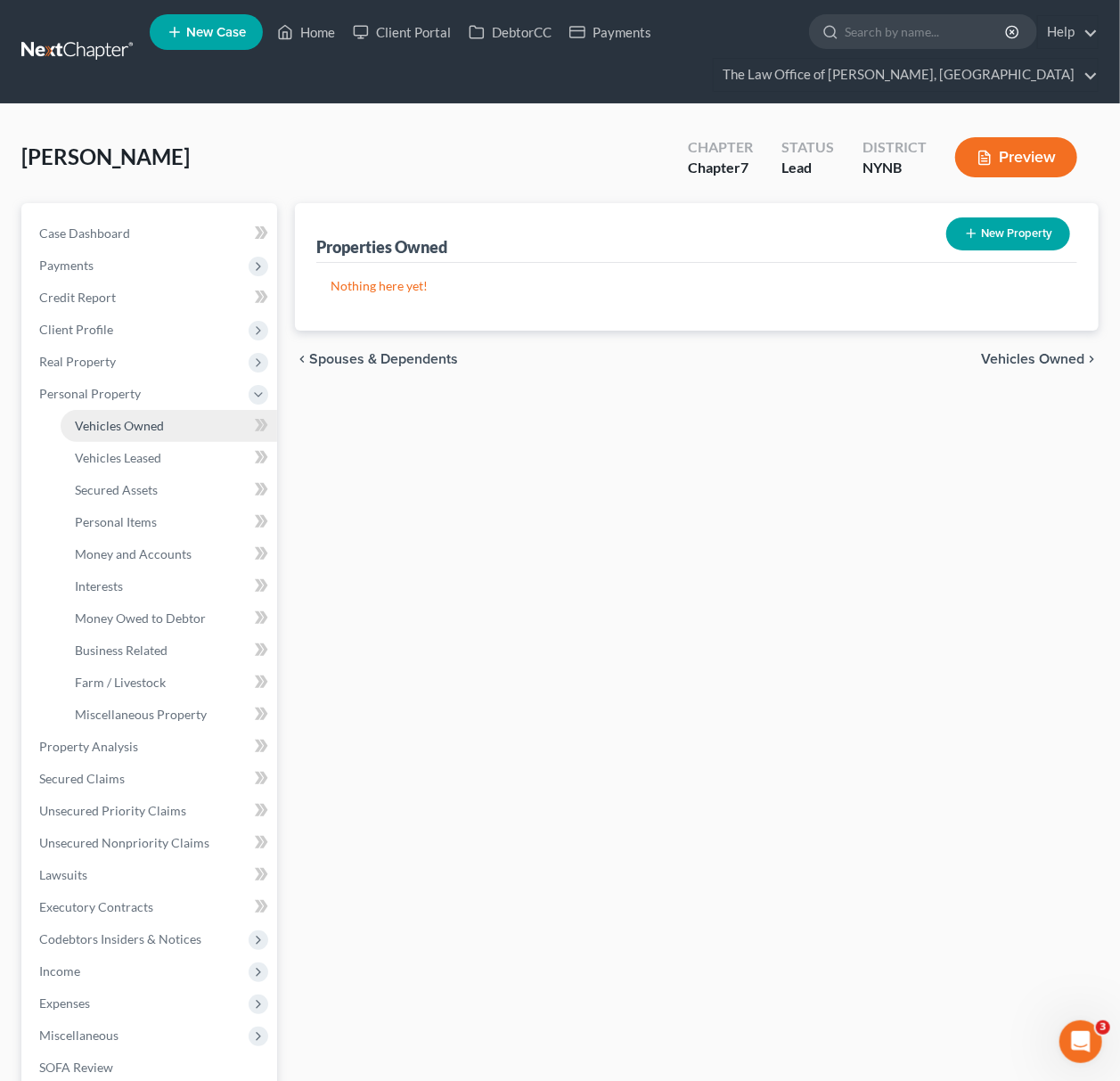
click at [130, 429] on span "Vehicles Owned" at bounding box center [120, 425] width 89 height 15
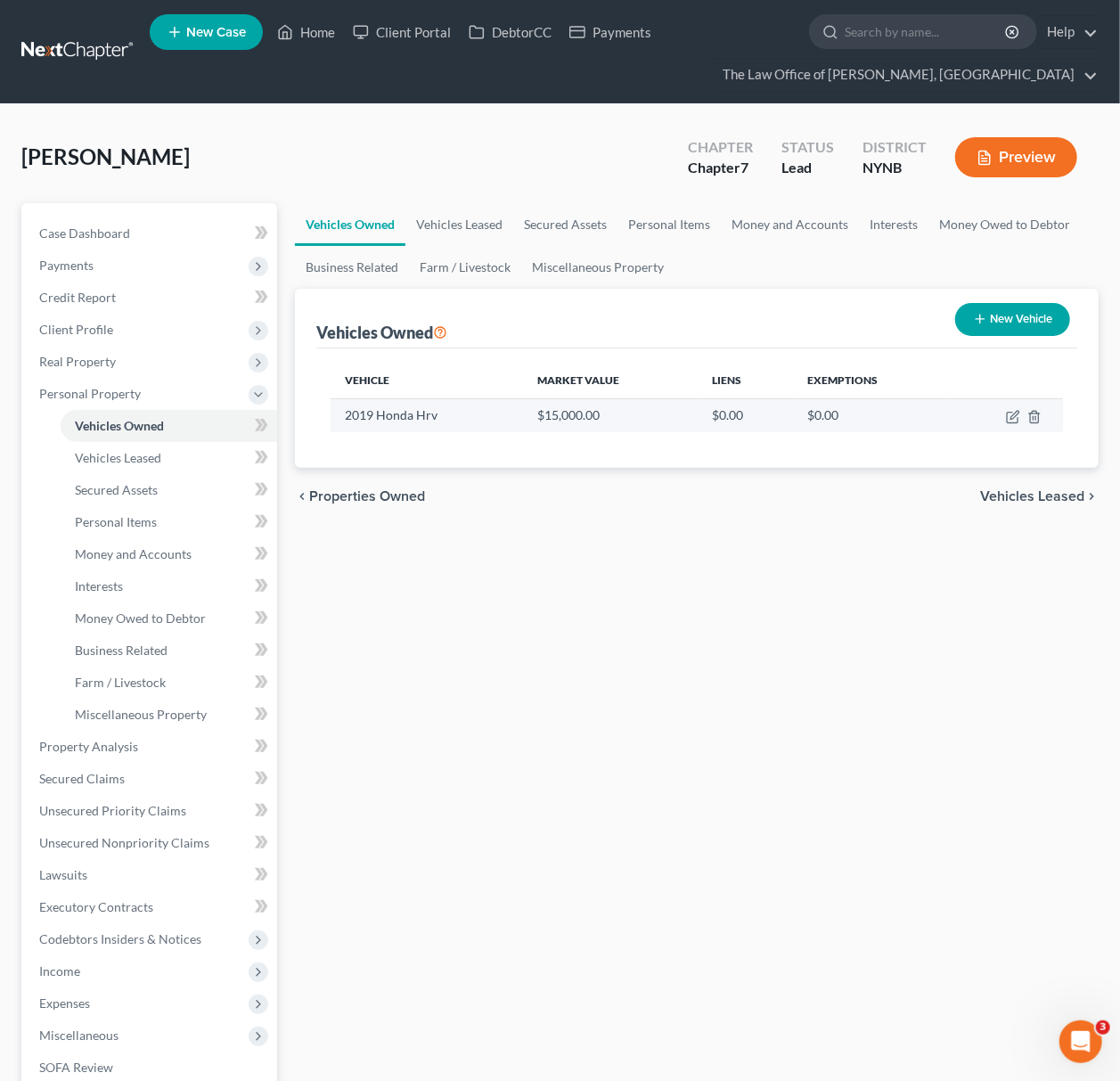
click at [1005, 421] on td at bounding box center [1006, 415] width 113 height 34
click at [1016, 418] on icon "button" at bounding box center [1013, 417] width 14 height 14
select select "0"
select select "7"
select select "1"
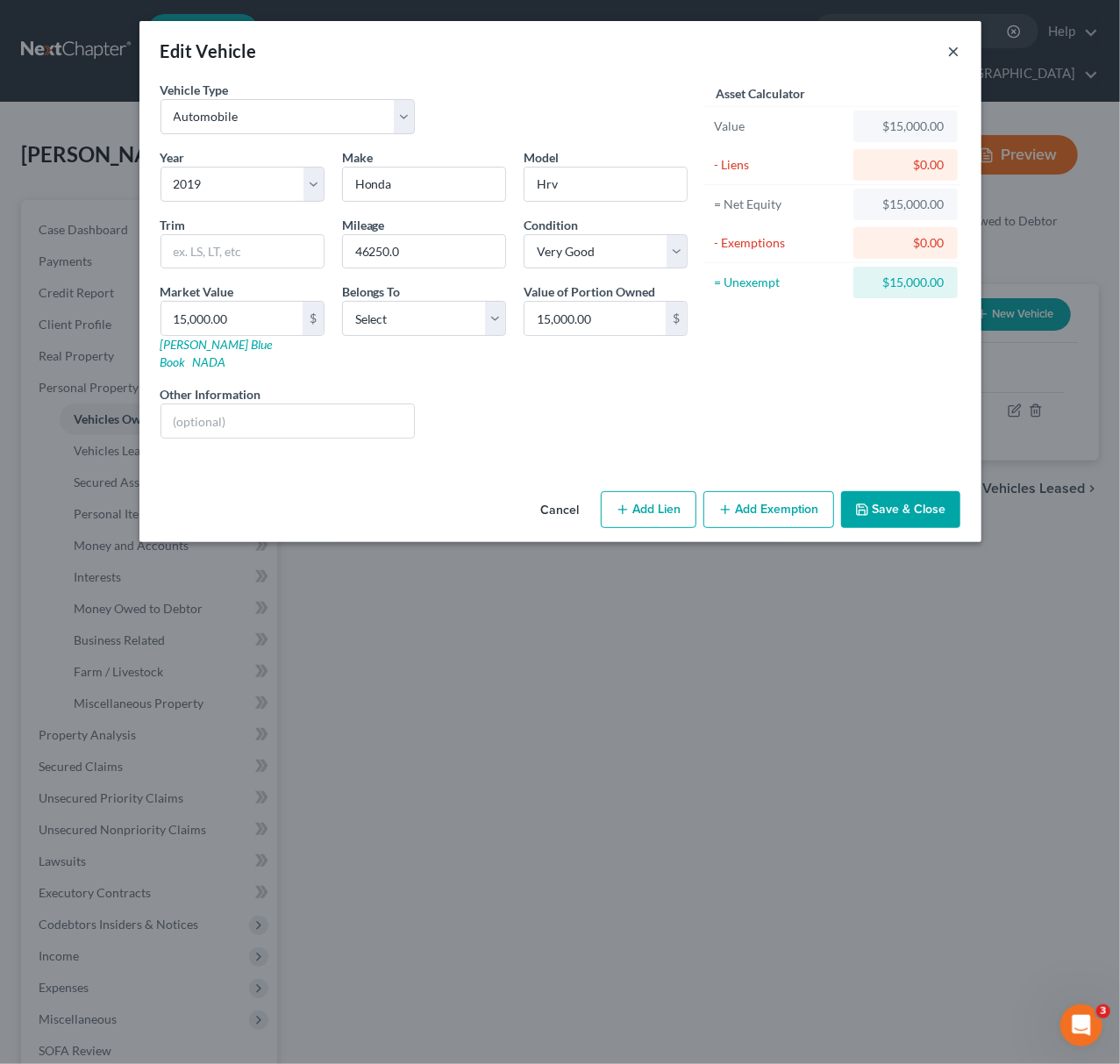
click at [948, 54] on button "×" at bounding box center [954, 51] width 12 height 21
